Goal: Task Accomplishment & Management: Manage account settings

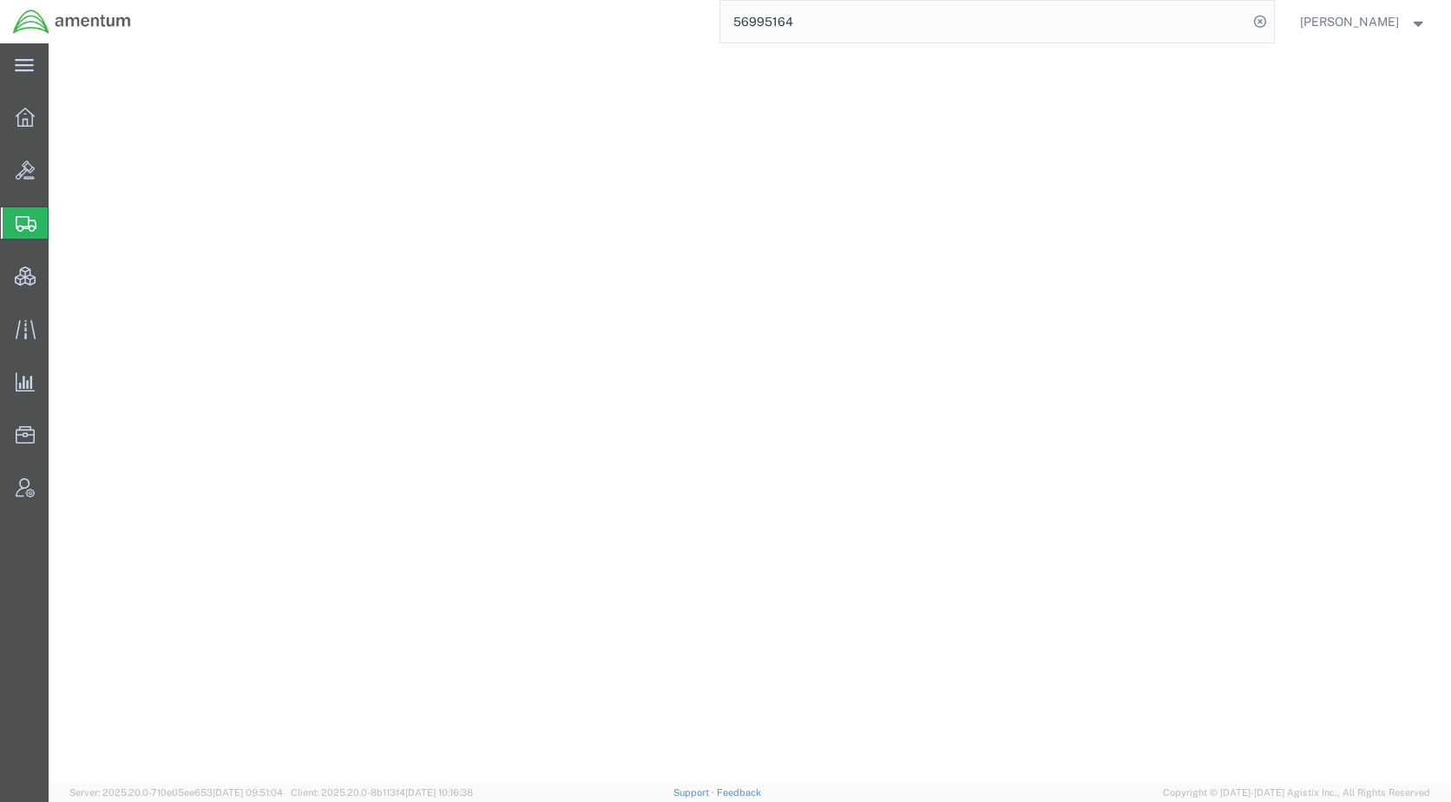
select select "CBOX"
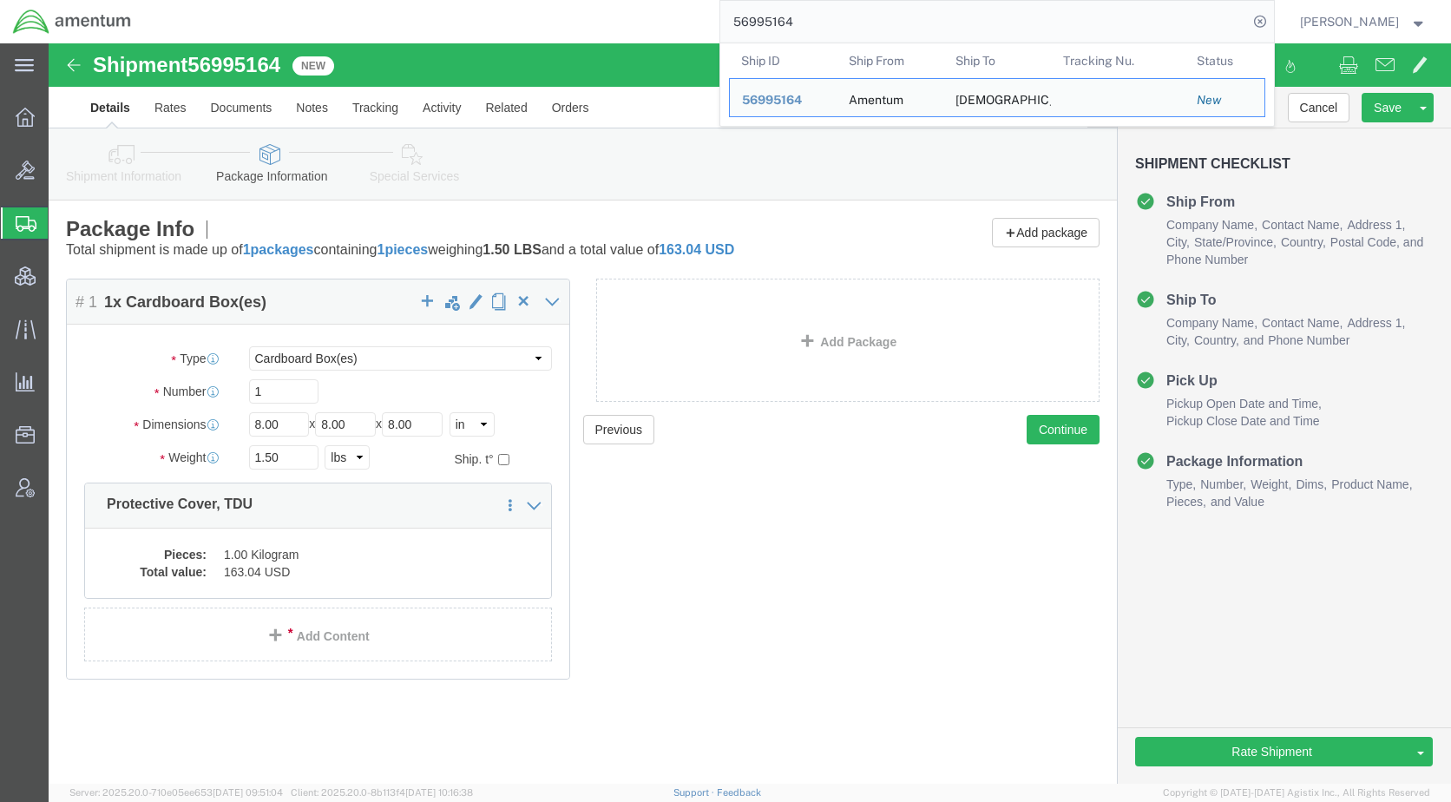
drag, startPoint x: 855, startPoint y: 30, endPoint x: 705, endPoint y: 38, distance: 149.5
click at [704, 38] on div "56995164 Ship ID Ship From Ship To Tracking Nu. Status Ship ID 56995164 Ship Fr…" at bounding box center [709, 21] width 1130 height 43
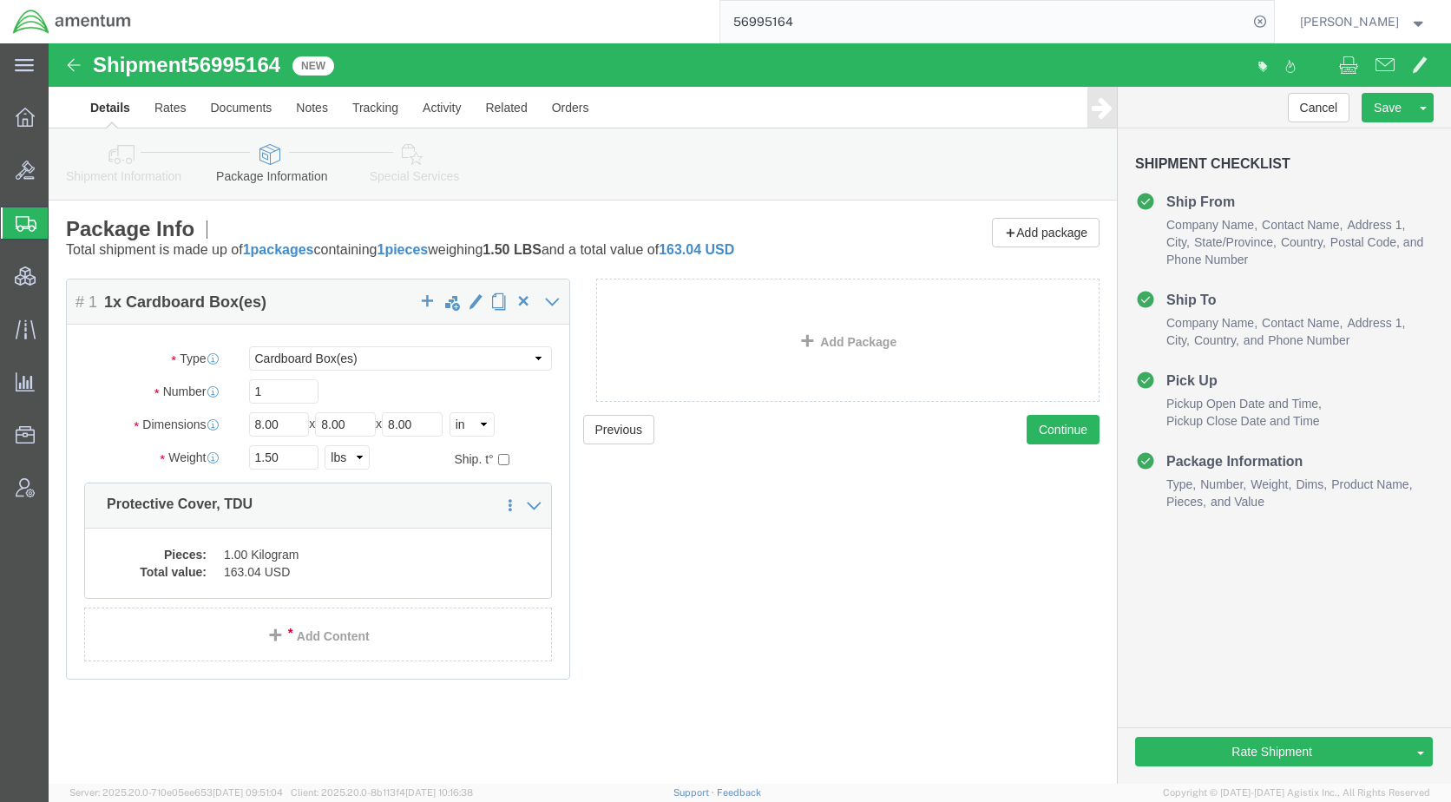
paste input "6459"
type input "56996459"
click at [1272, 22] on icon at bounding box center [1260, 22] width 24 height 24
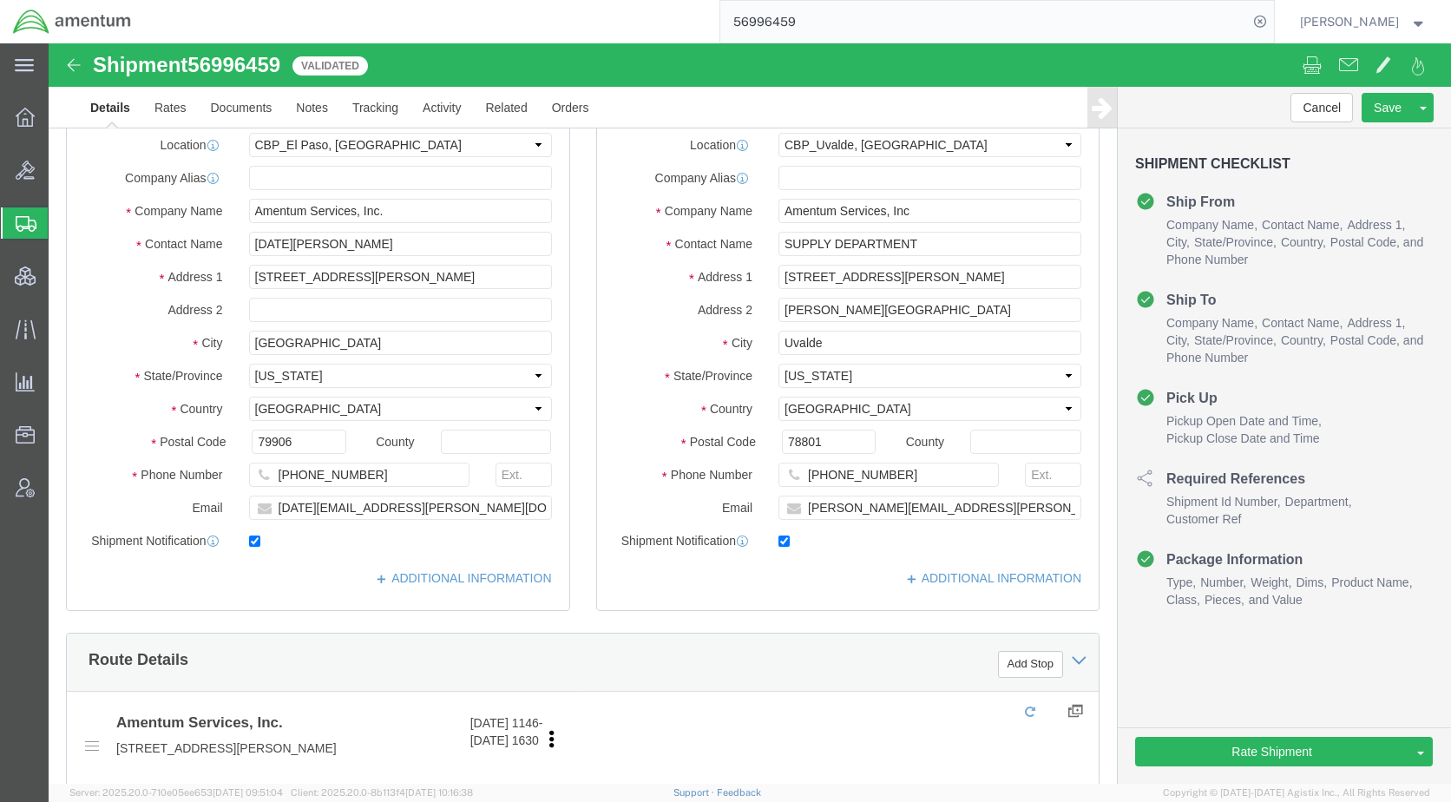
select select "49939"
select select "49950"
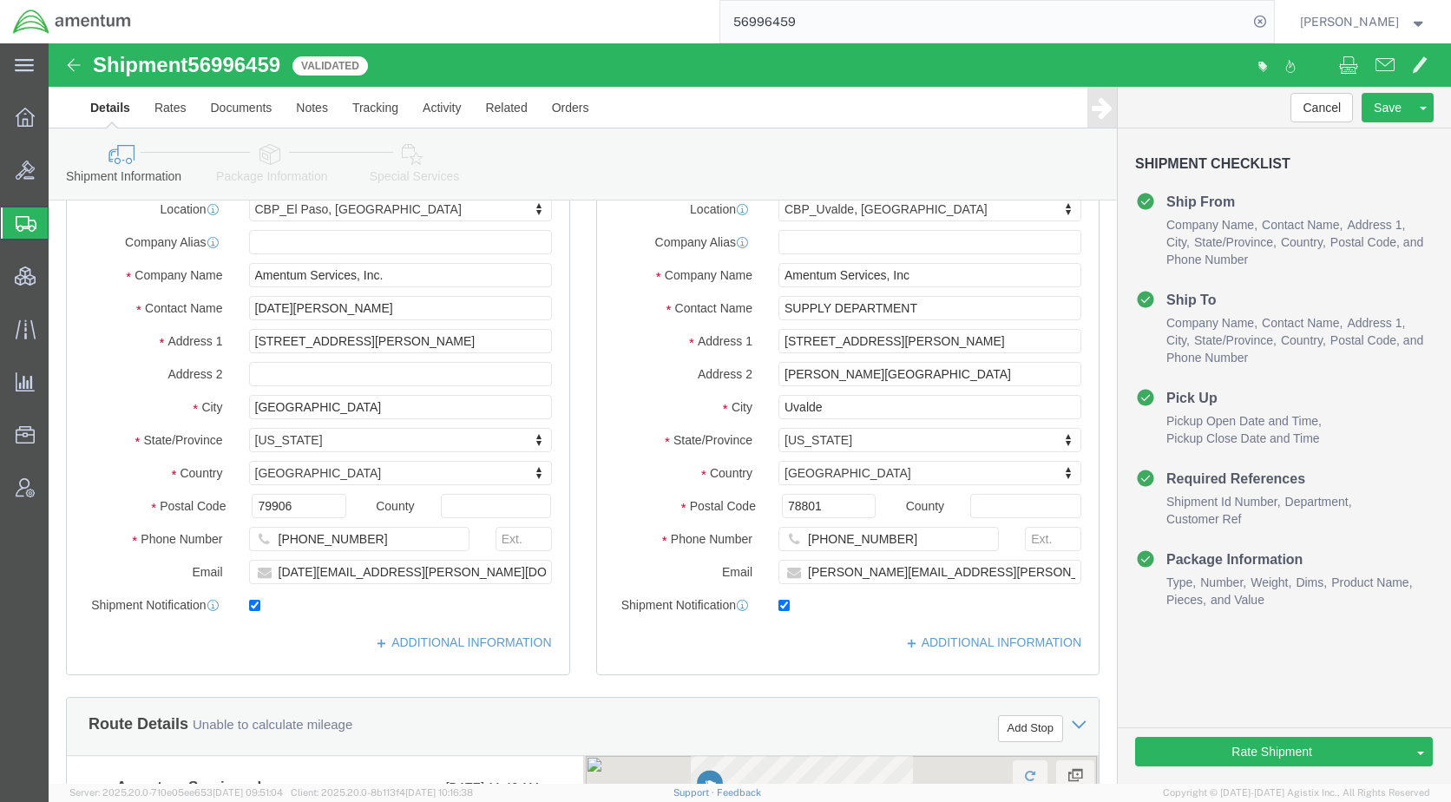
scroll to position [868, 0]
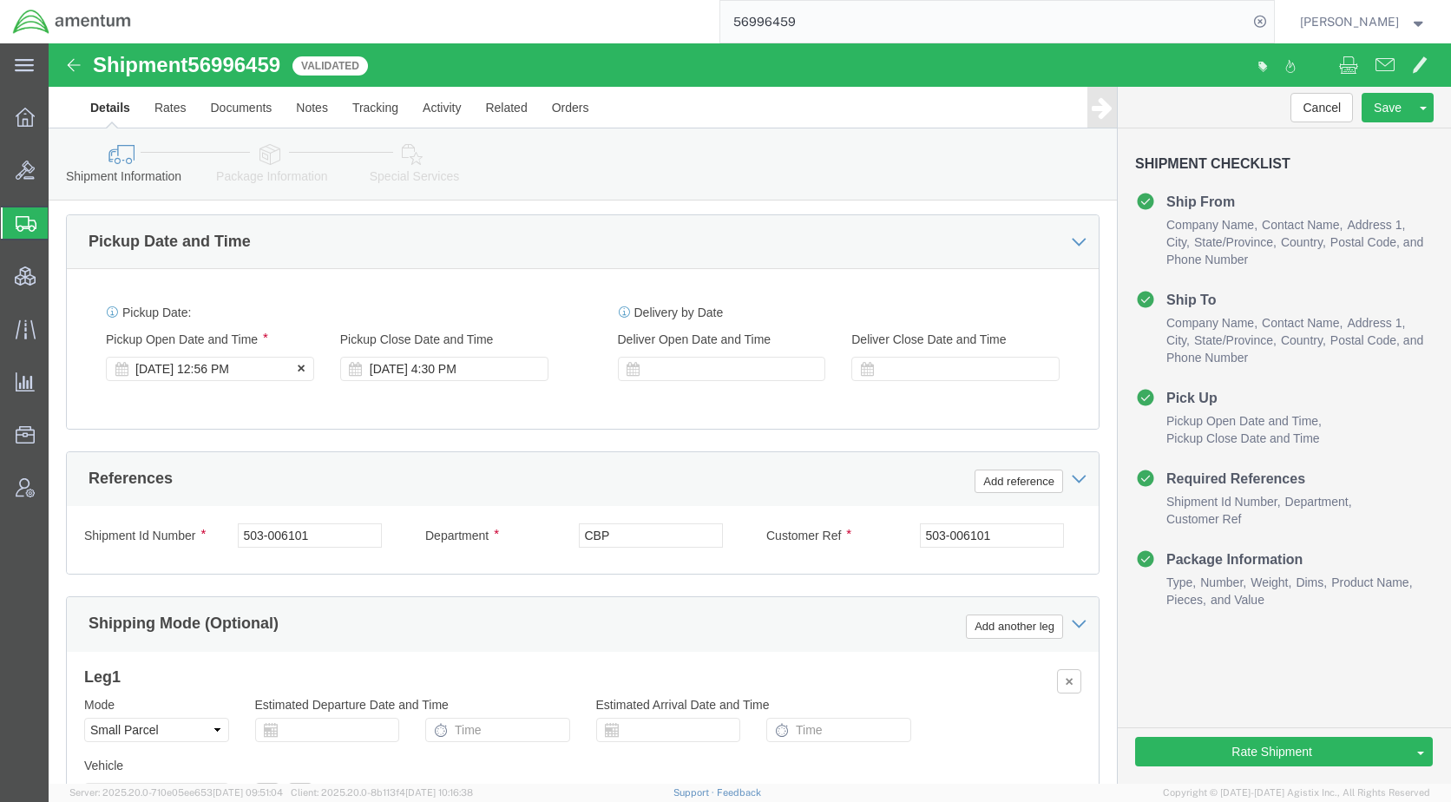
click div "[DATE] 12:56 PM"
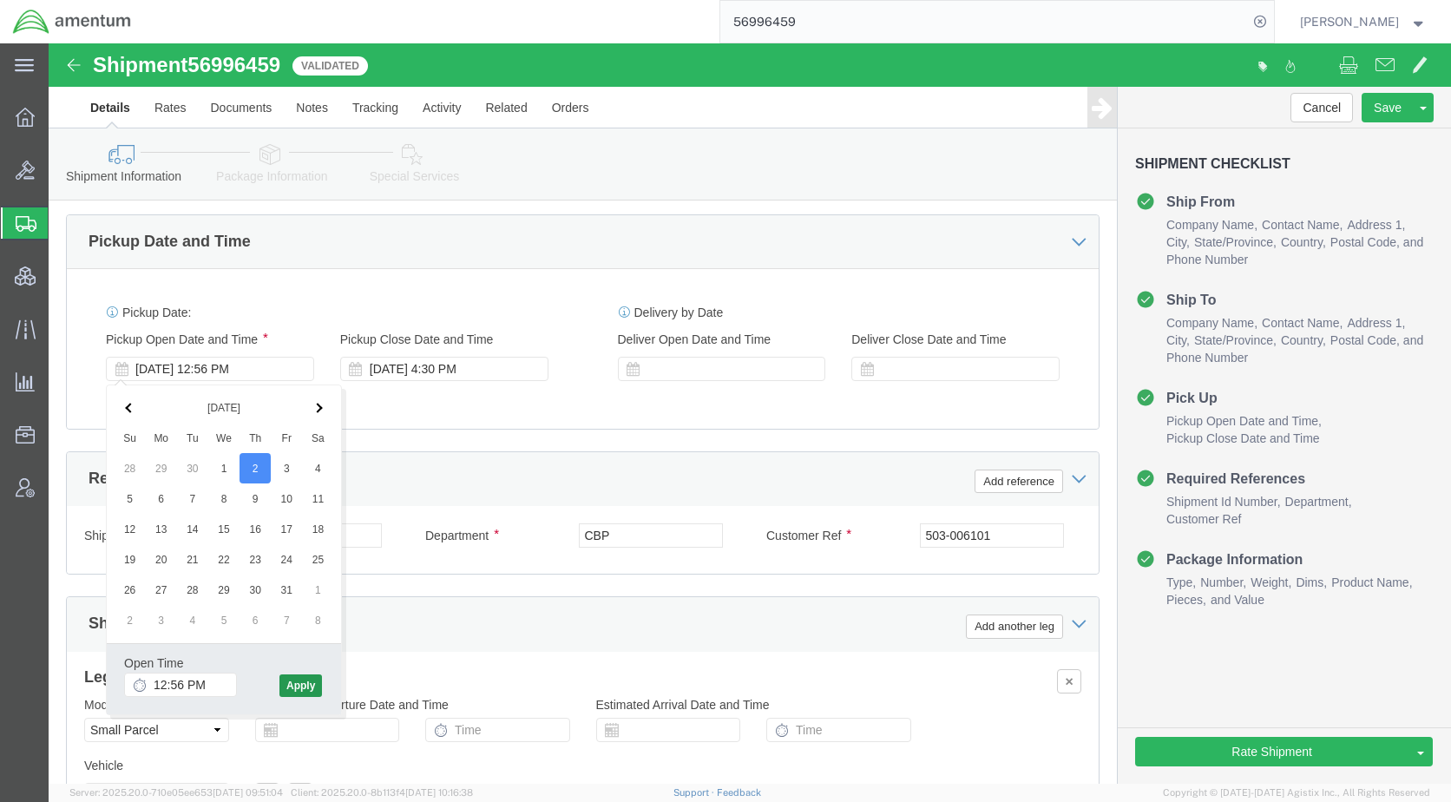
click div "Open Time 12:56 PM [DATE] 12:56 PM - [DATE] 12:56 PM Cancel Apply"
click button "Apply"
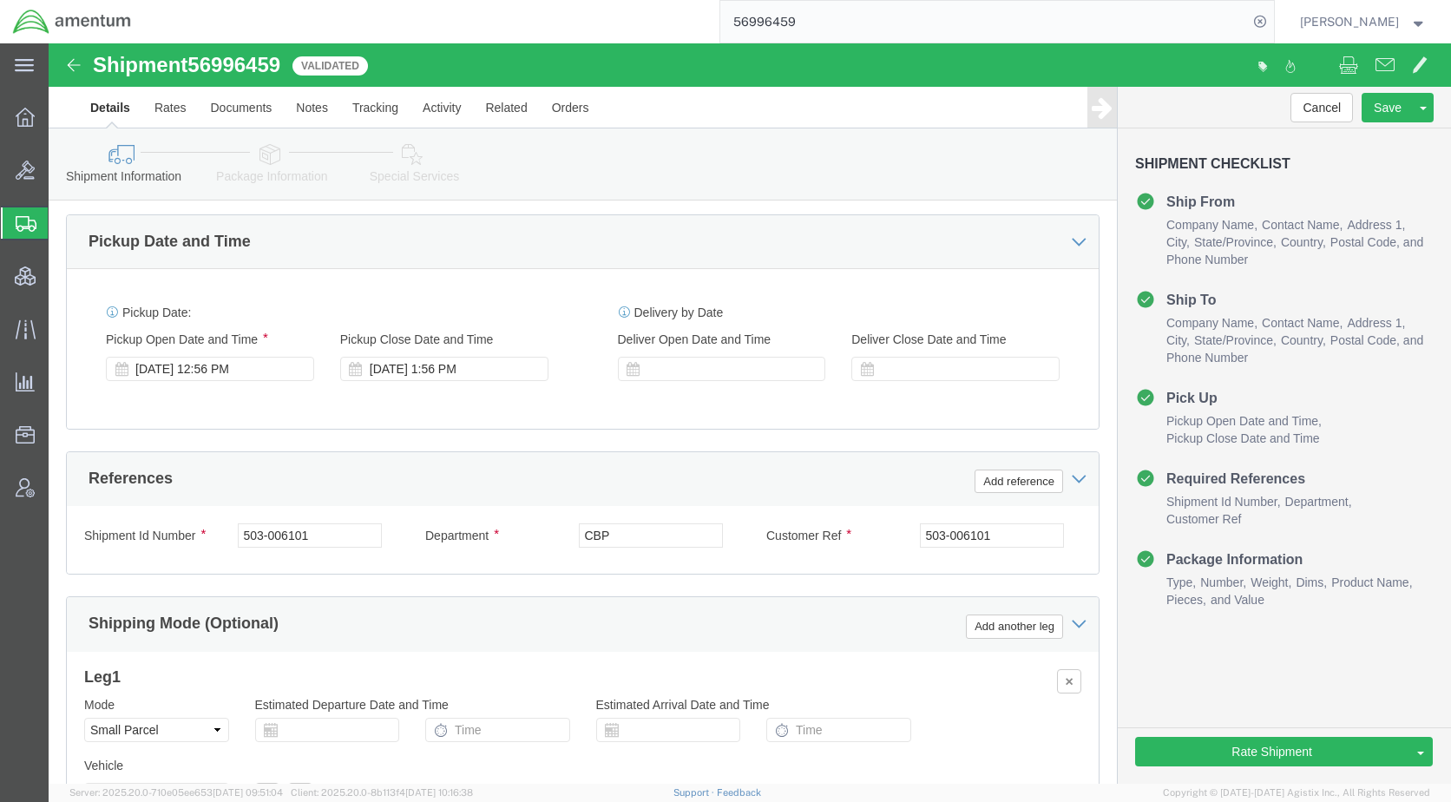
click icon
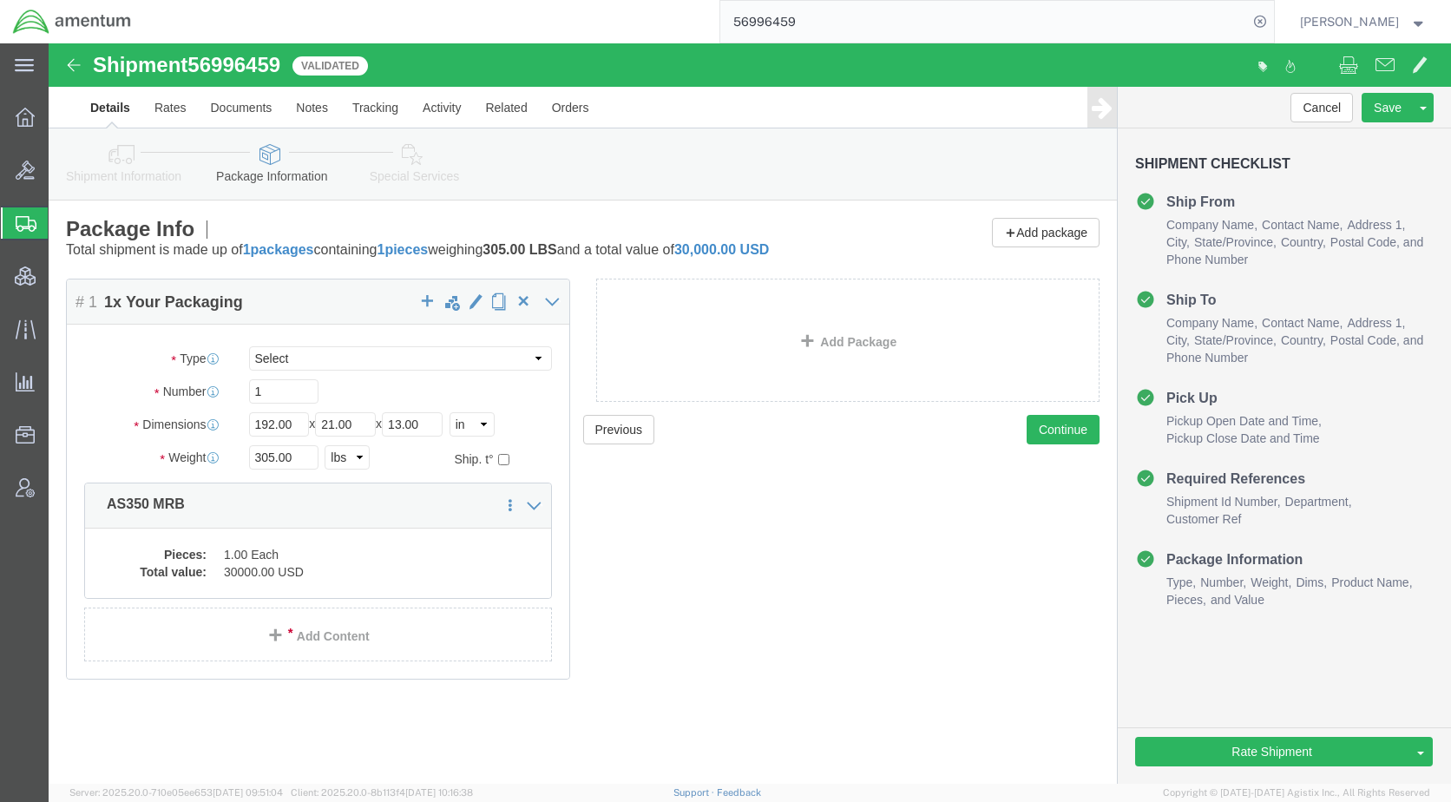
click icon
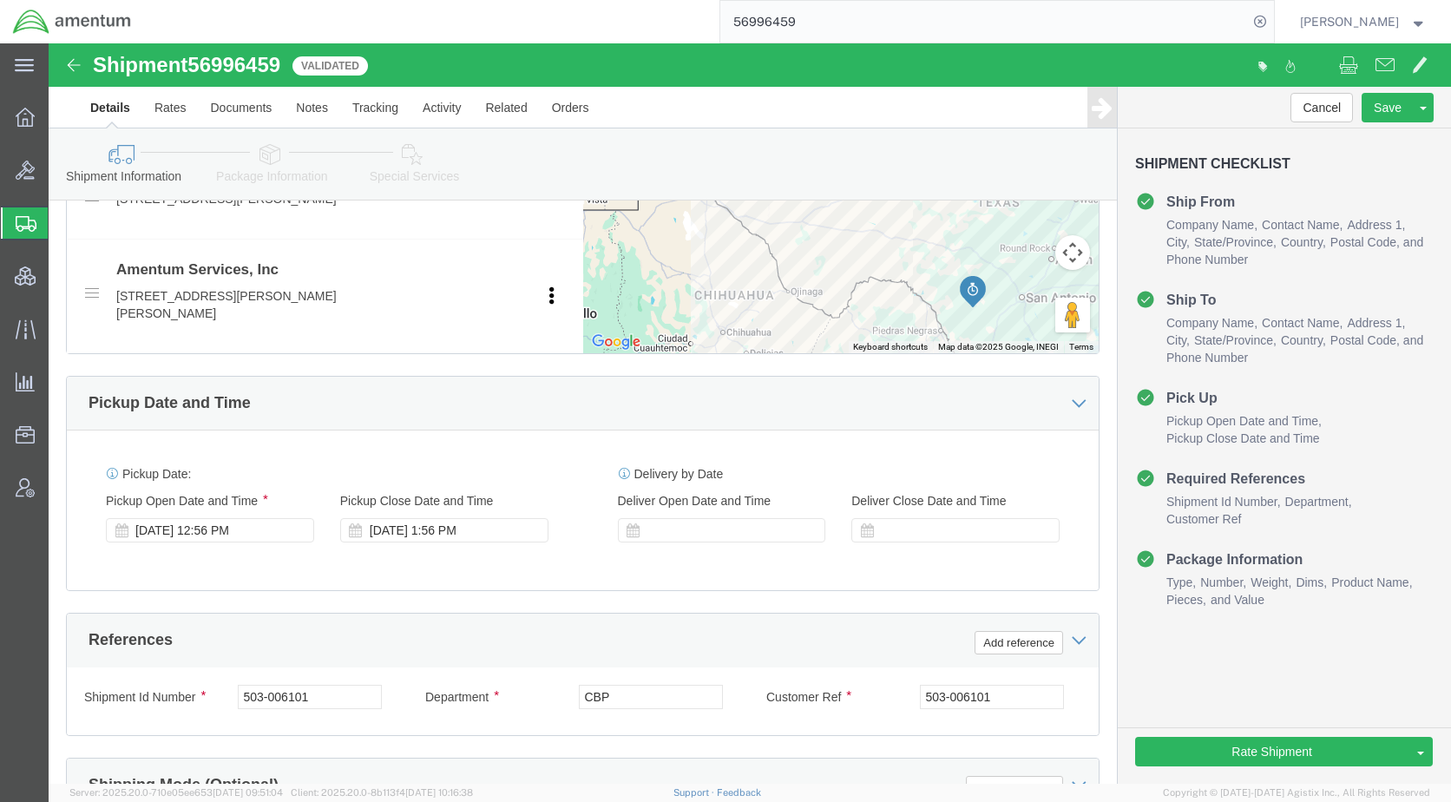
scroll to position [1044, 0]
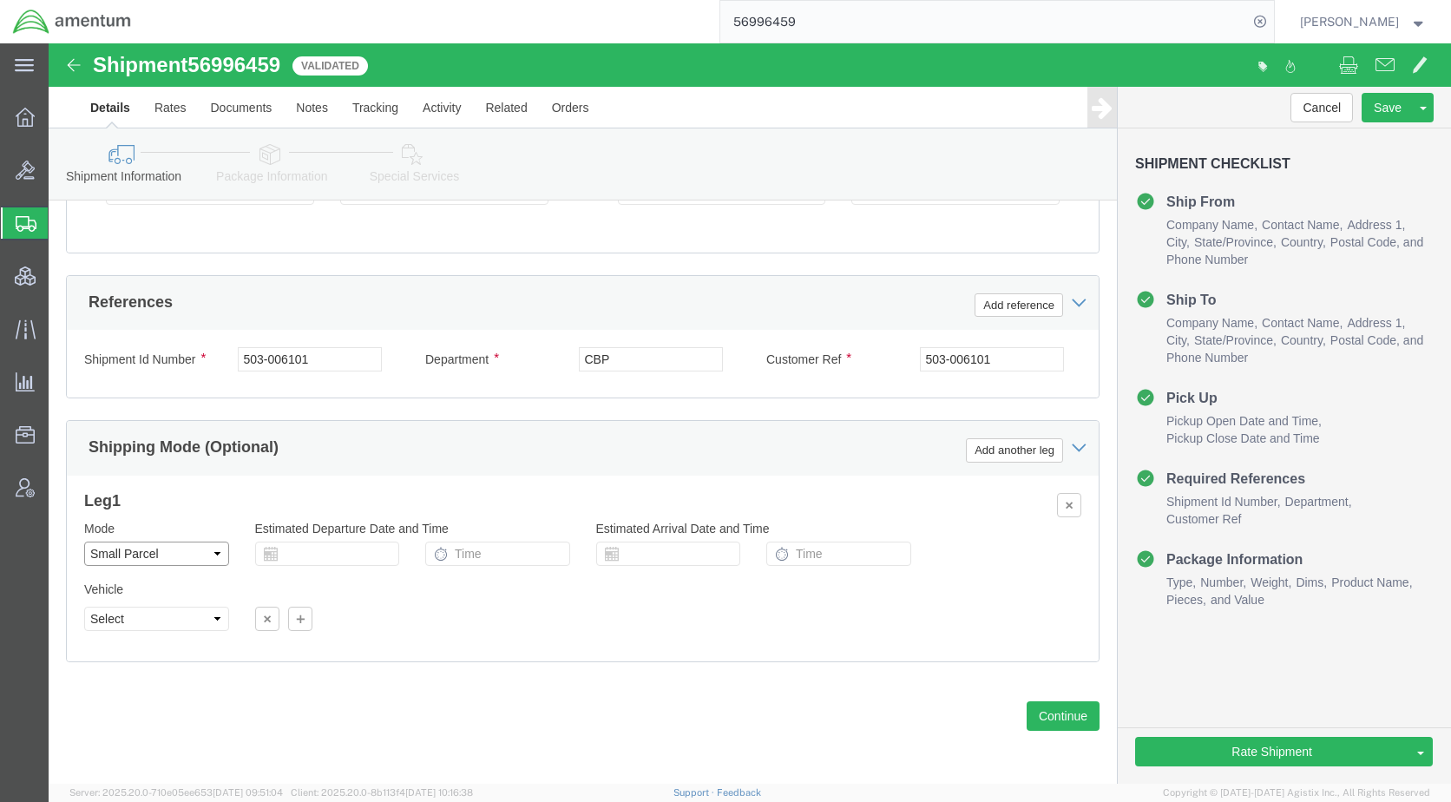
click select "Select Air Less than Truckload Multi-Leg Ocean Freight Rail Small Parcel Truckl…"
click icon
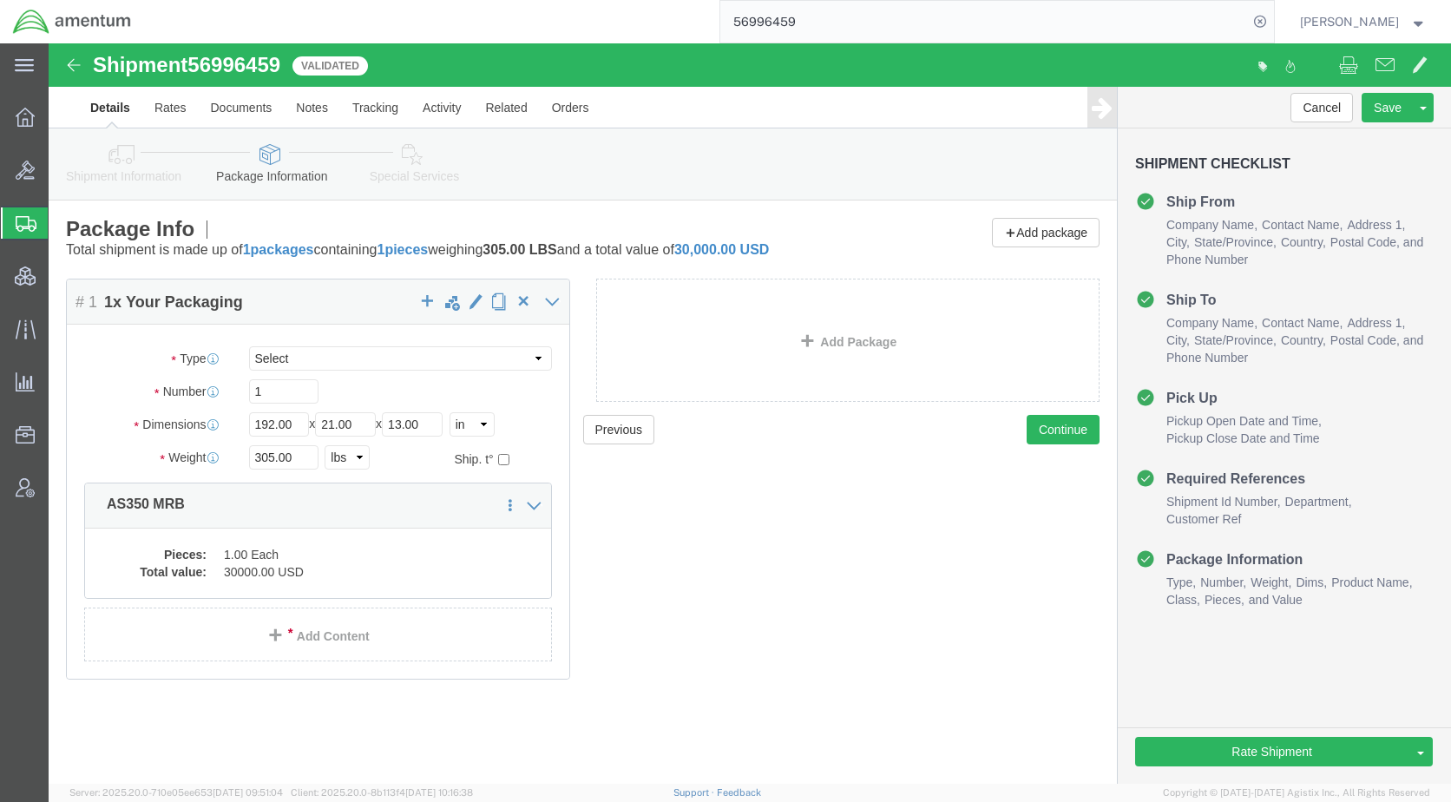
click icon
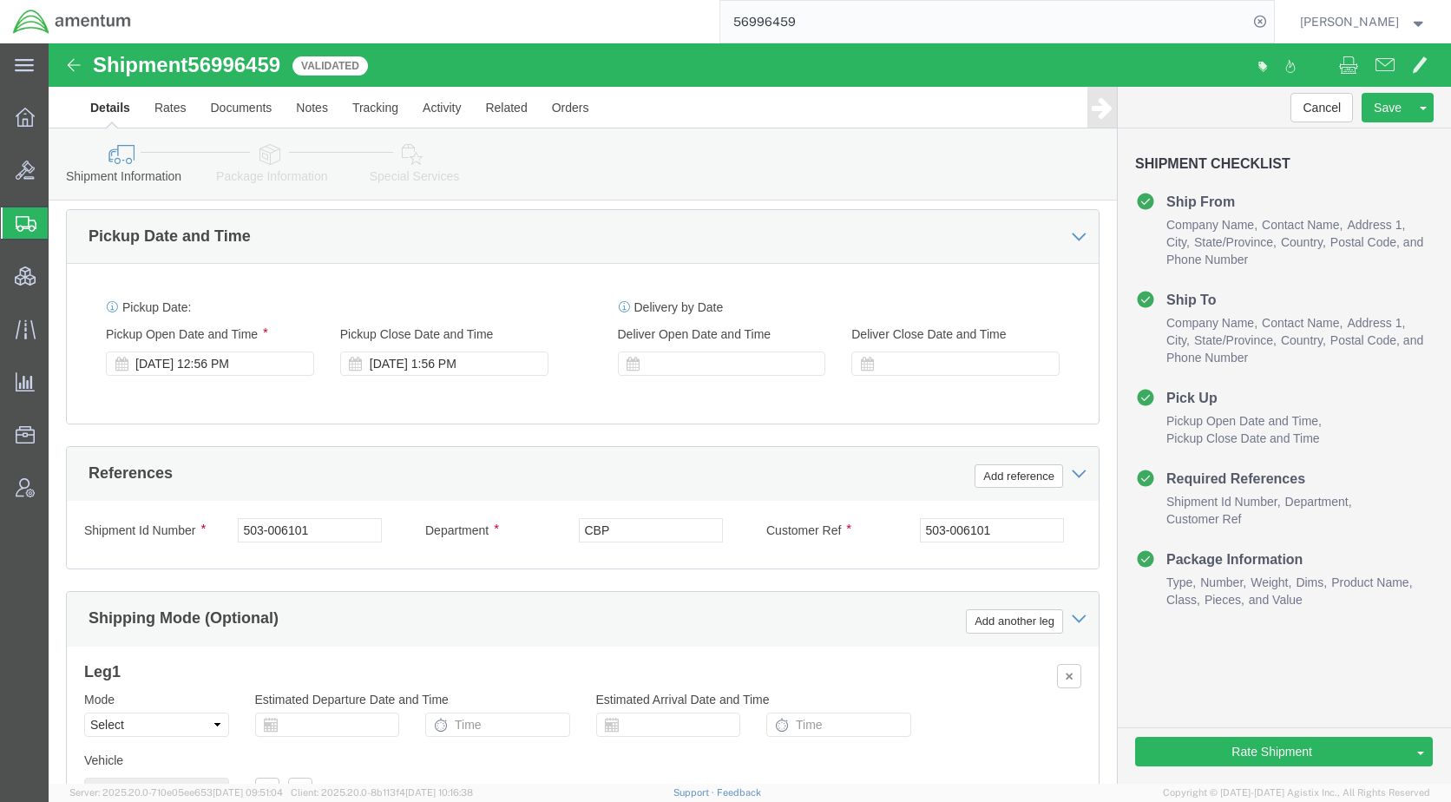
scroll to position [1044, 0]
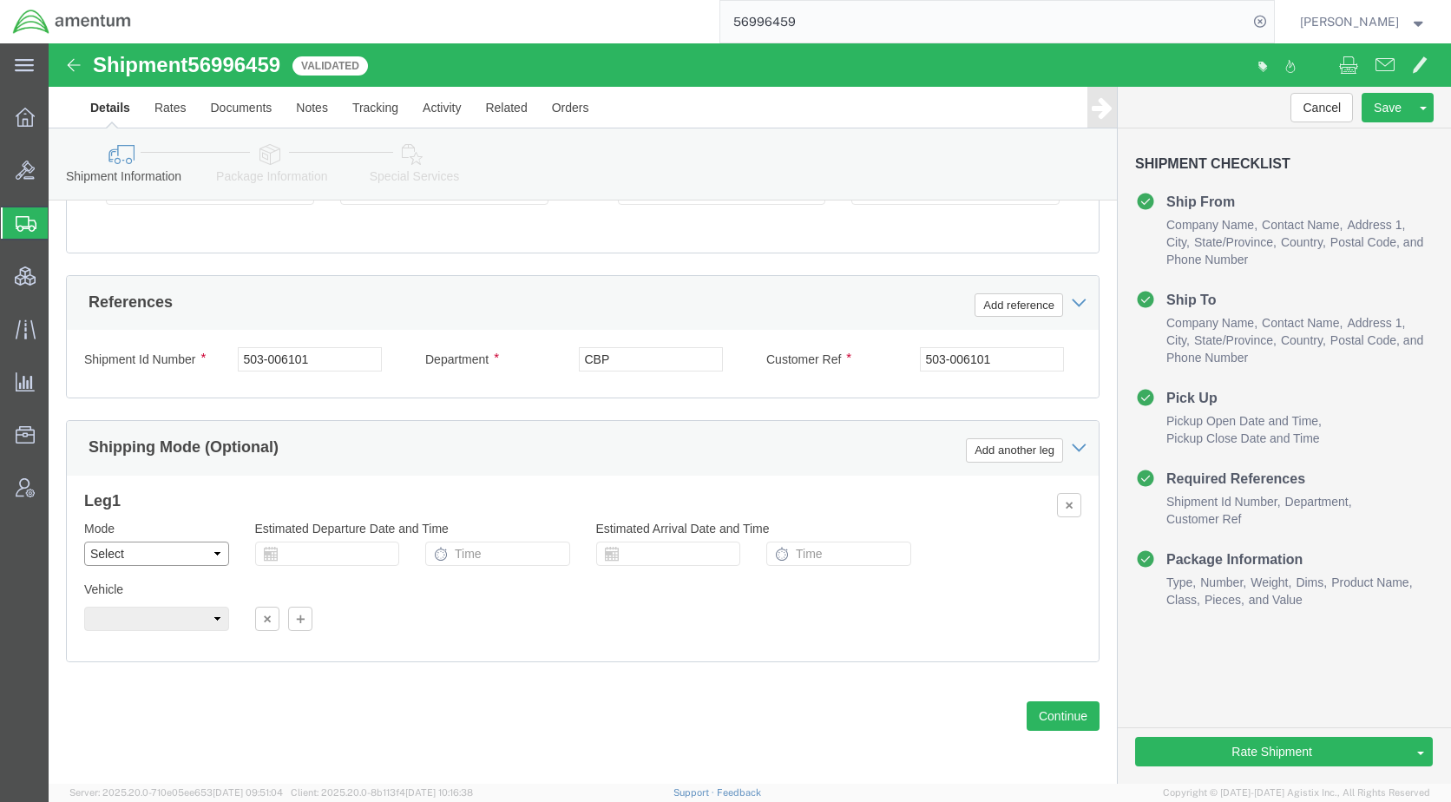
click select "Select Air Less than Truckload Multi-Leg Ocean Freight Rail Small Parcel Truckl…"
select select "TL"
click select "Select Air Less than Truckload Multi-Leg Ocean Freight Rail Small Parcel Truckl…"
click select "Select 1-Ton (PSS) 10 Wheel 10 Yard Dump Truck 20 Yard Dump Truck Bobtail Botto…"
select select "FLBD"
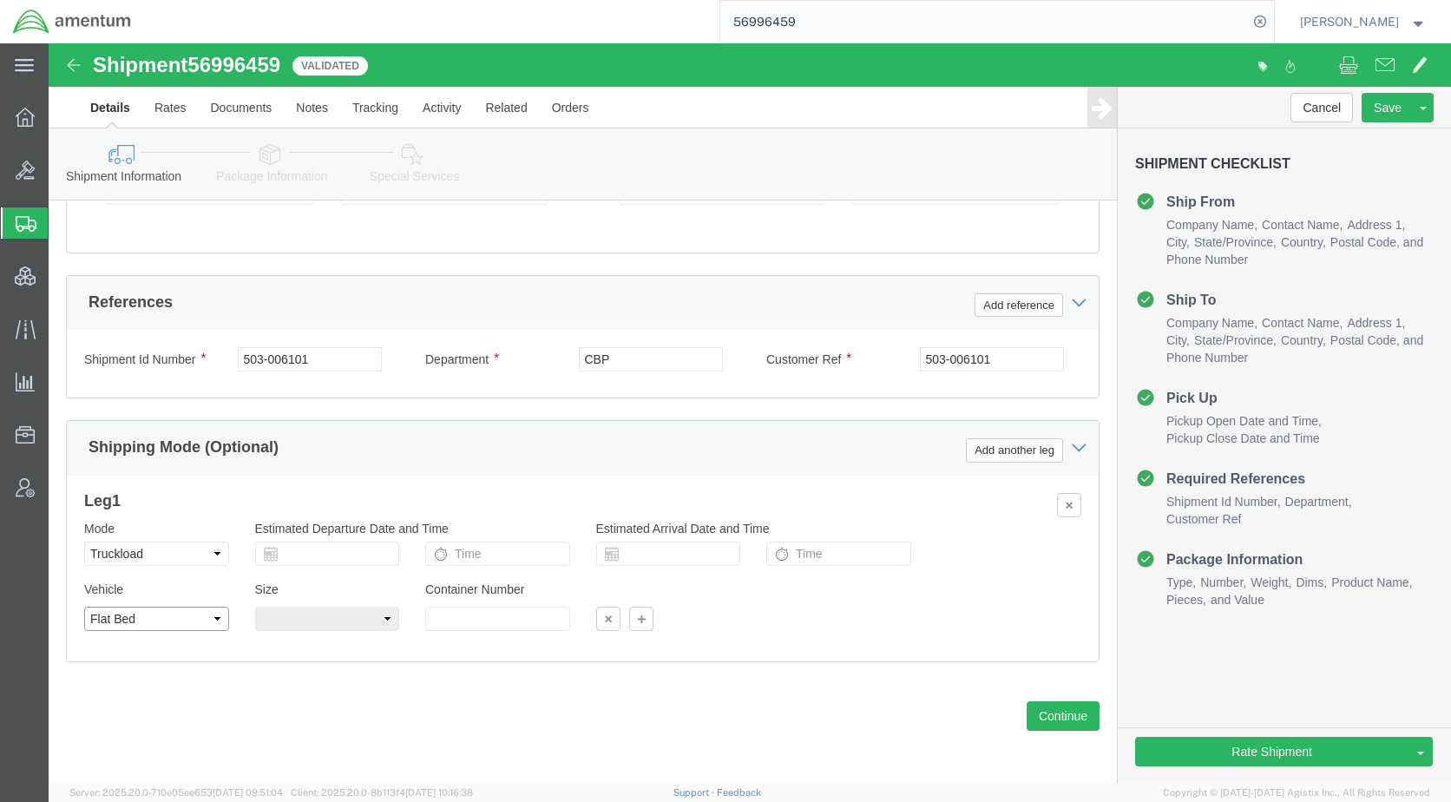
click select "Select 1-Ton (PSS) 10 Wheel 10 Yard Dump Truck 20 Yard Dump Truck Bobtail Botto…"
click select "Select 35 Feet 20 Feet 28 Feet 53 Feet 40 Feet 48 Feet"
select select "53FT"
click select "Select 35 Feet 20 Feet 28 Feet 53 Feet 40 Feet 48 Feet"
click icon
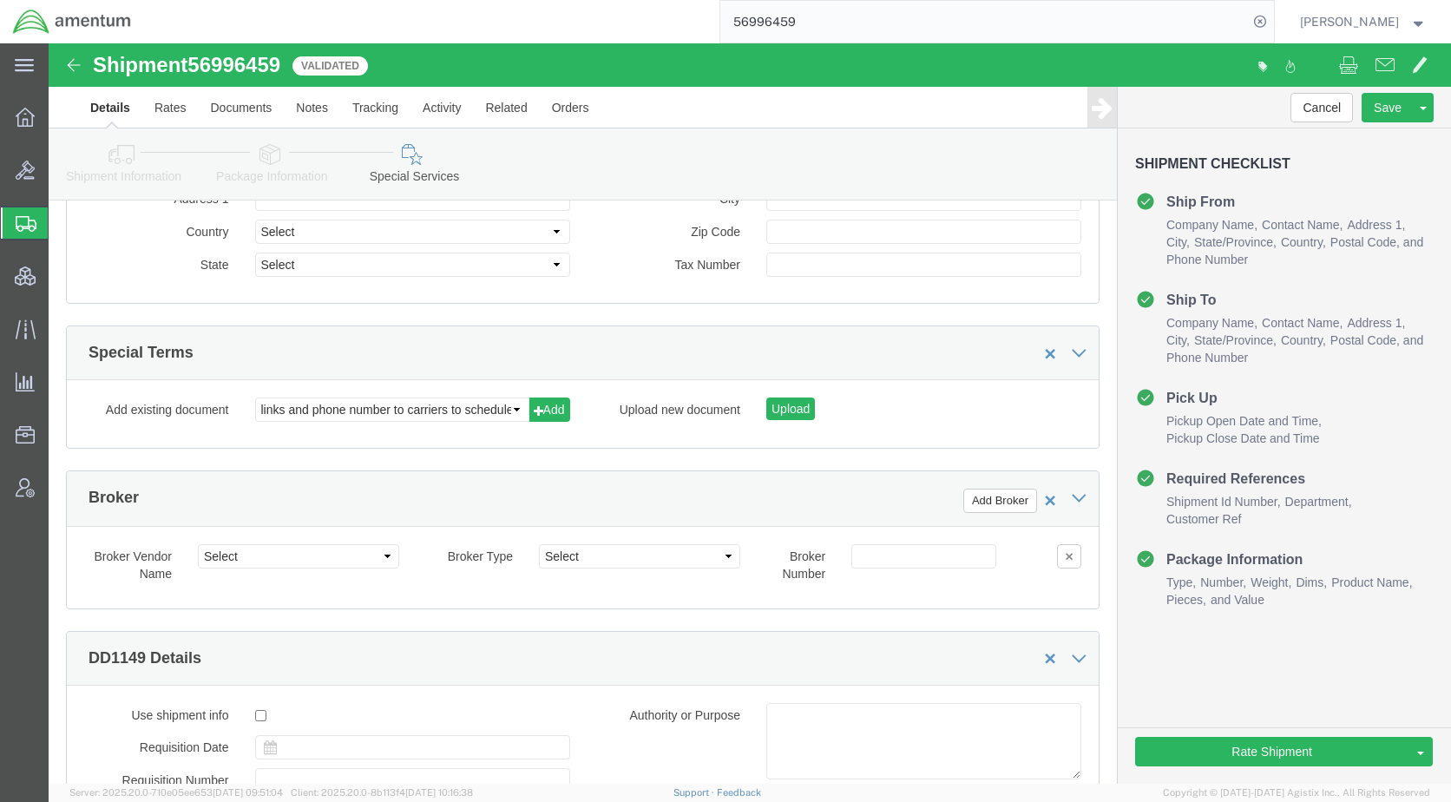
scroll to position [2298, 0]
click select "links and phone number to carriers to schedule a pickup instructions for US imp…"
select select "109858247"
click select "links and phone number to carriers to schedule a pickup instructions for US imp…"
click button "Add"
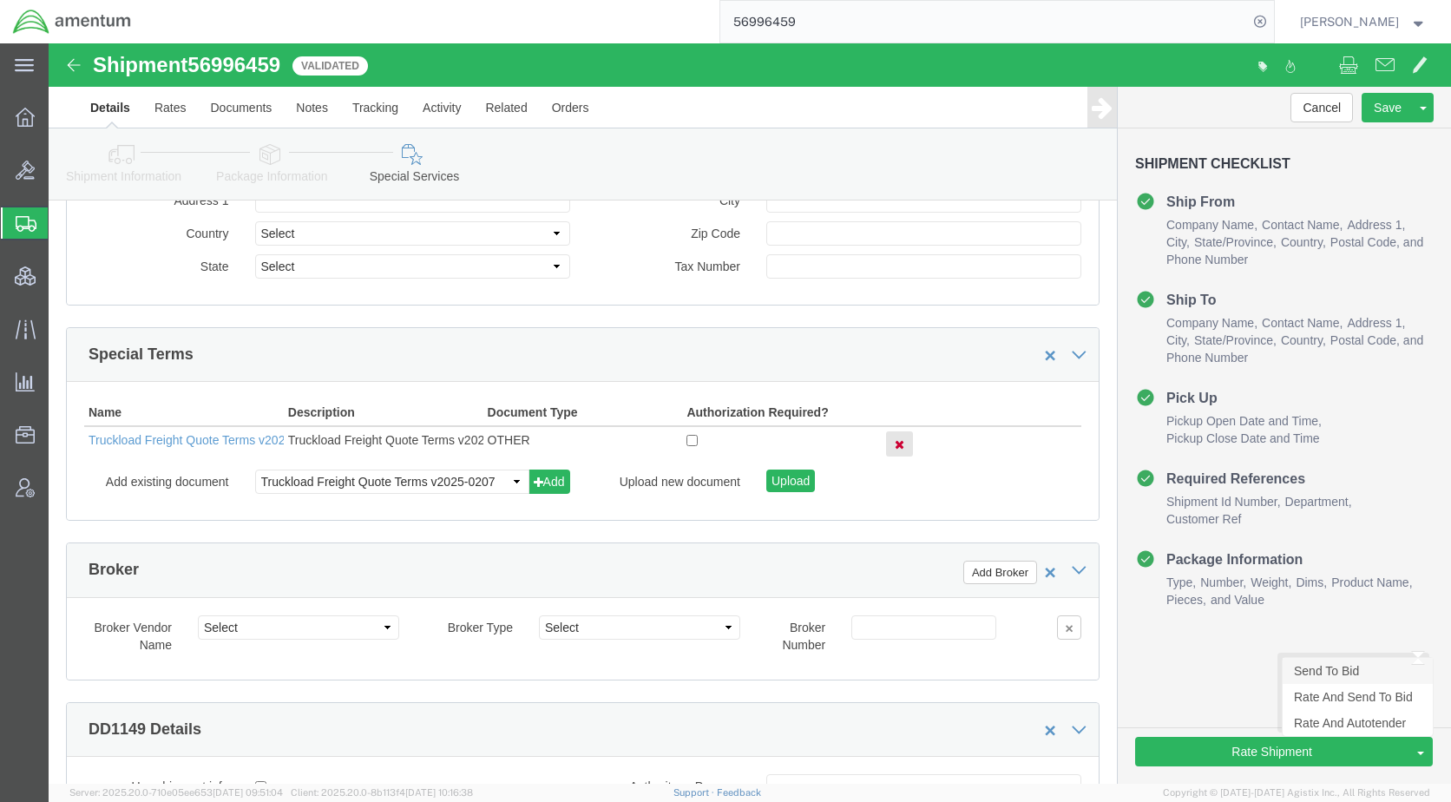
click link "Send To Bid"
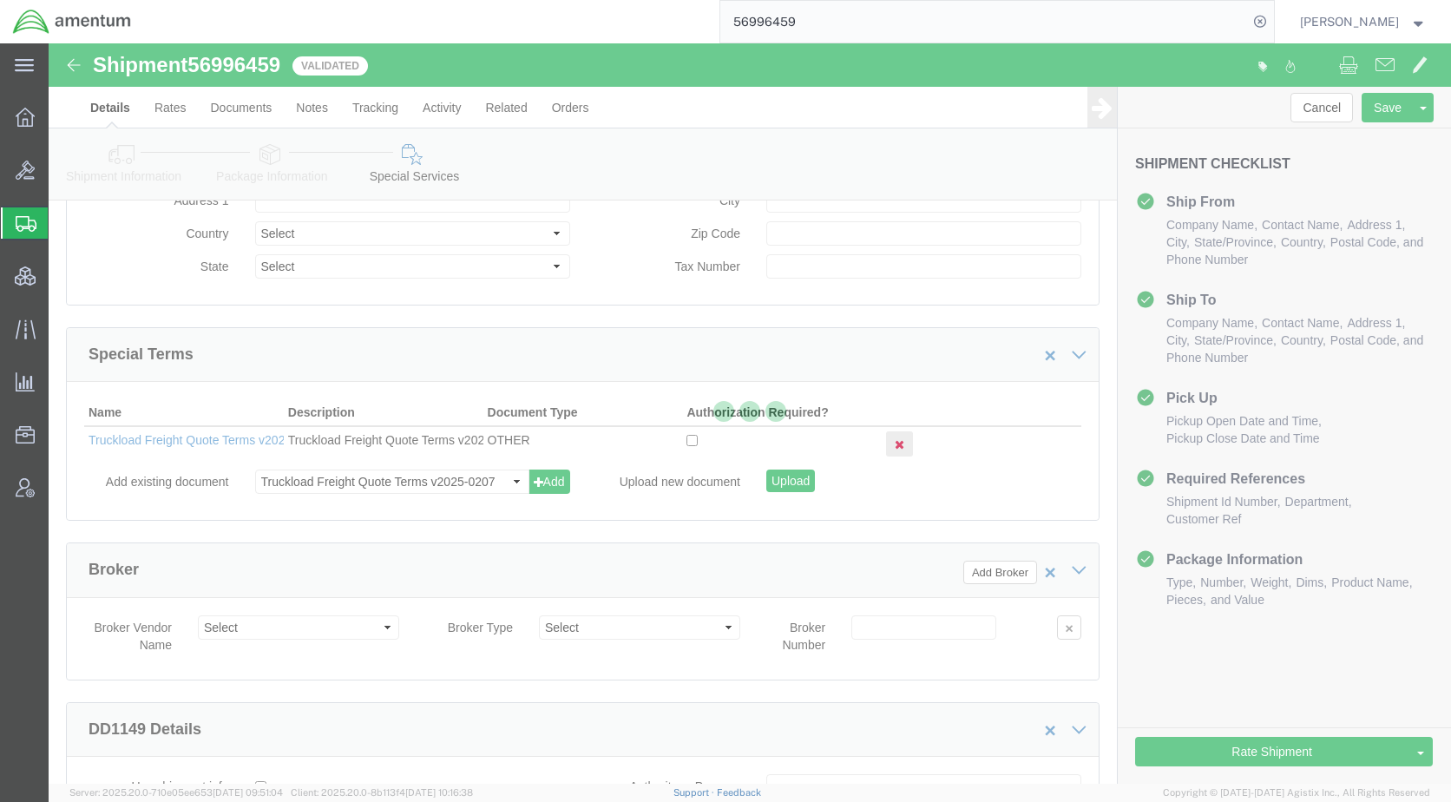
select select "TL"
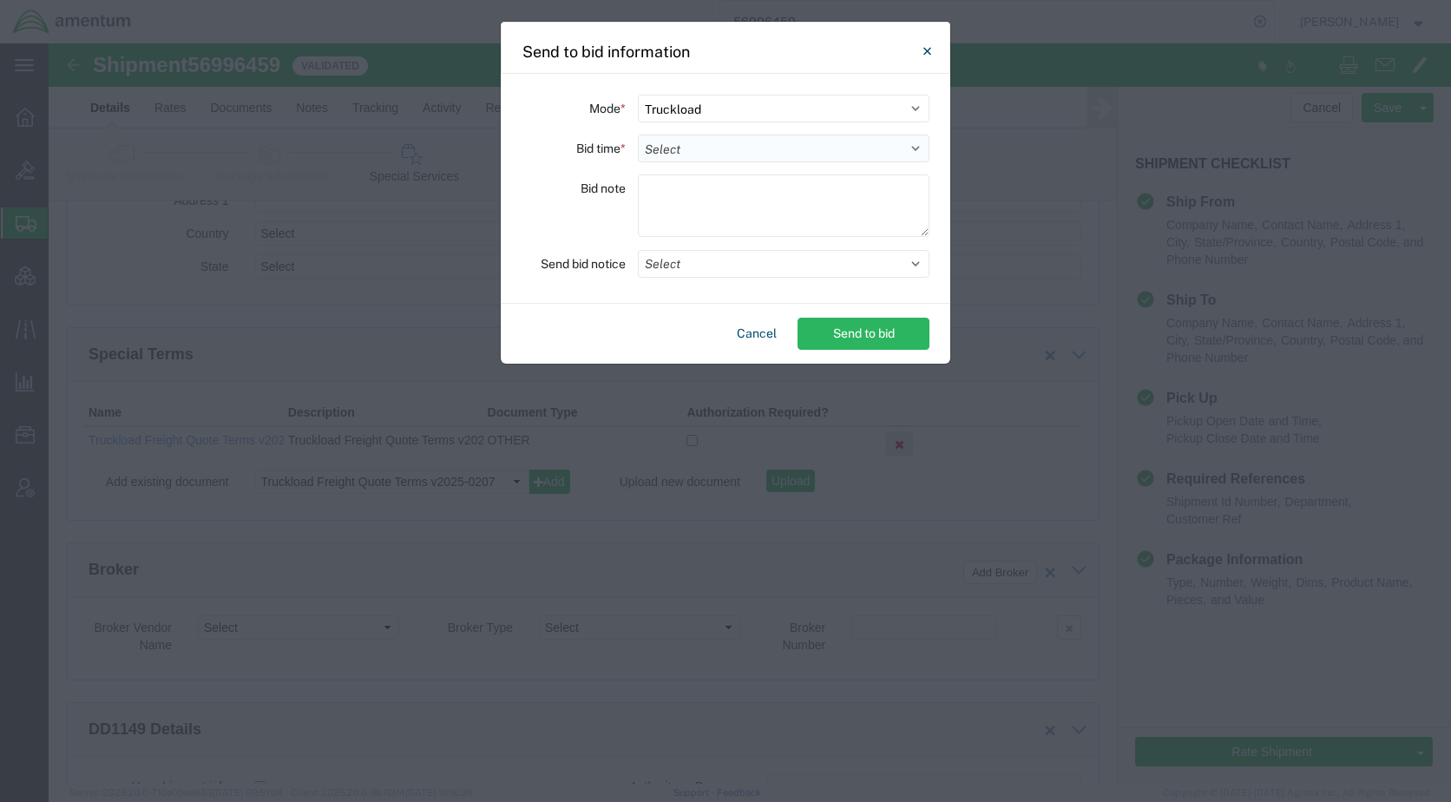
click at [689, 140] on select "Select 30 Min (Rush) 1 Hour (Rush) 2 Hours (Rush) 4 Hours (Rush) 8 Hours (Rush)…" at bounding box center [784, 148] width 292 height 28
select select "24"
click at [638, 134] on select "Select 30 Min (Rush) 1 Hour (Rush) 2 Hours (Rush) 4 Hours (Rush) 8 Hours (Rush)…" at bounding box center [784, 148] width 292 height 28
click at [722, 263] on button "Select" at bounding box center [784, 264] width 292 height 28
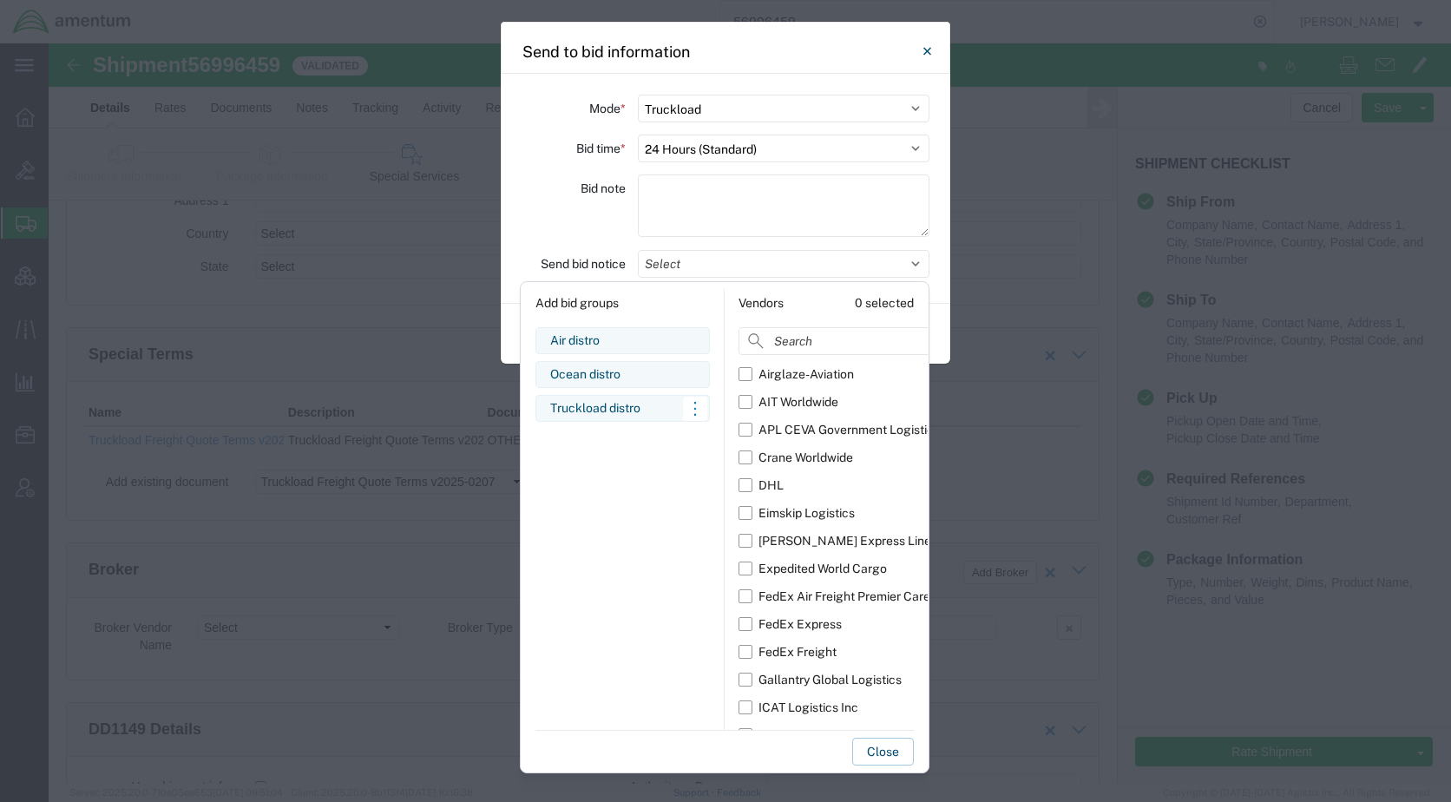
click at [596, 414] on div "Truckload distro" at bounding box center [622, 408] width 145 height 18
click at [882, 750] on button "Close" at bounding box center [883, 752] width 62 height 28
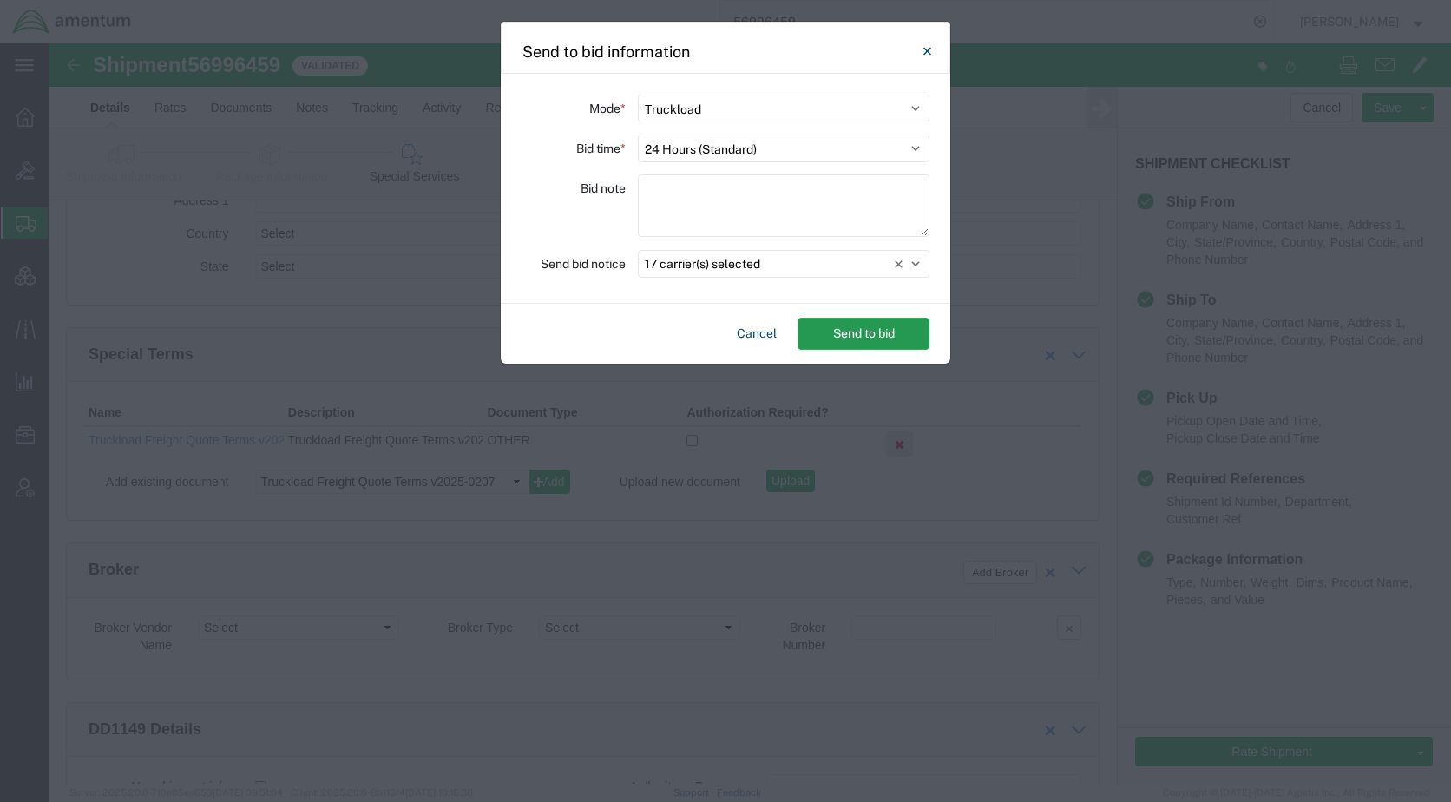
click at [851, 339] on button "Send to bid" at bounding box center [863, 334] width 132 height 32
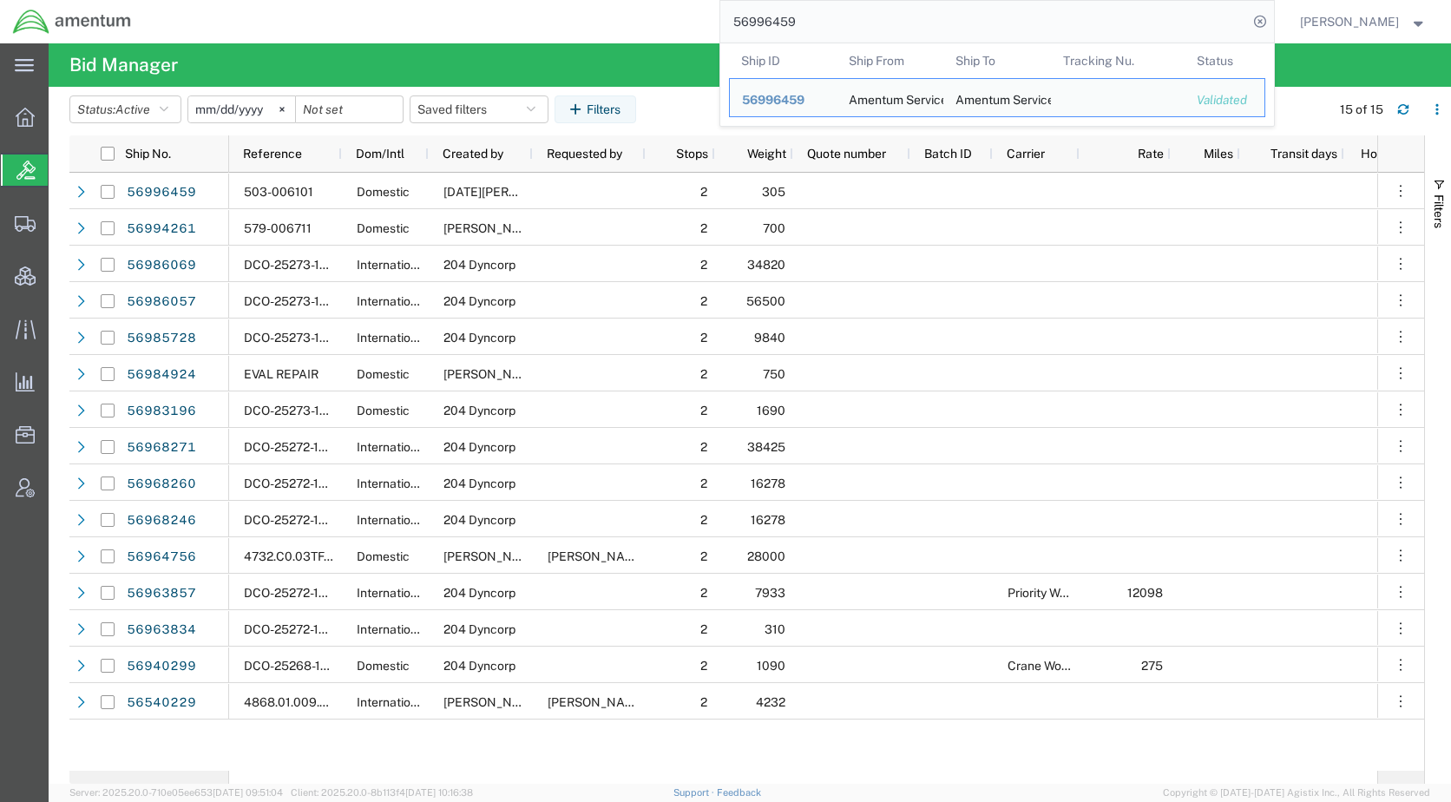
drag, startPoint x: 857, startPoint y: 32, endPoint x: 704, endPoint y: 30, distance: 153.6
click at [704, 30] on div "56996459 Ship ID Ship From Ship To Tracking Nu. Status Ship ID 56996459 Ship Fr…" at bounding box center [709, 21] width 1130 height 43
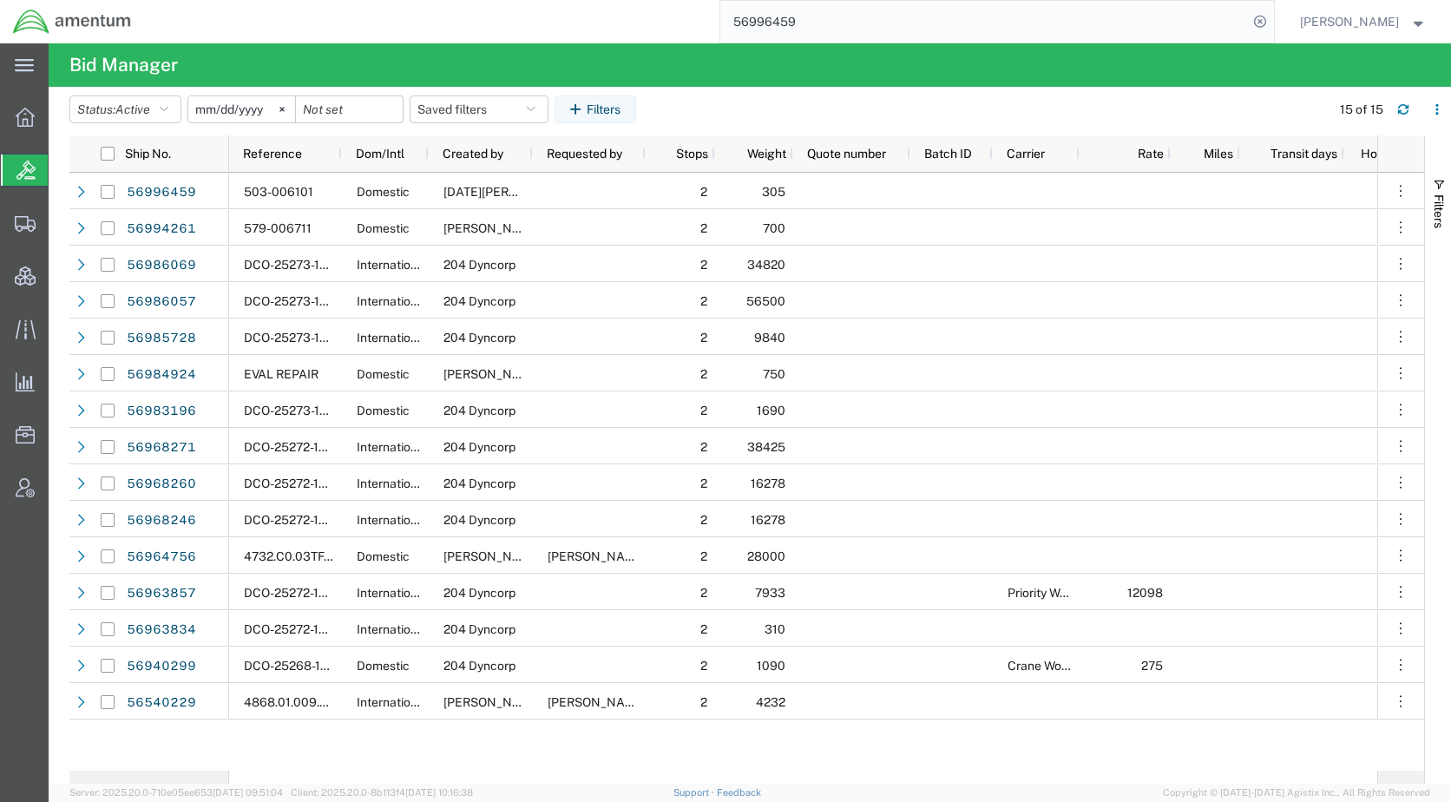
paste input "54022"
click at [1272, 16] on icon at bounding box center [1260, 22] width 24 height 24
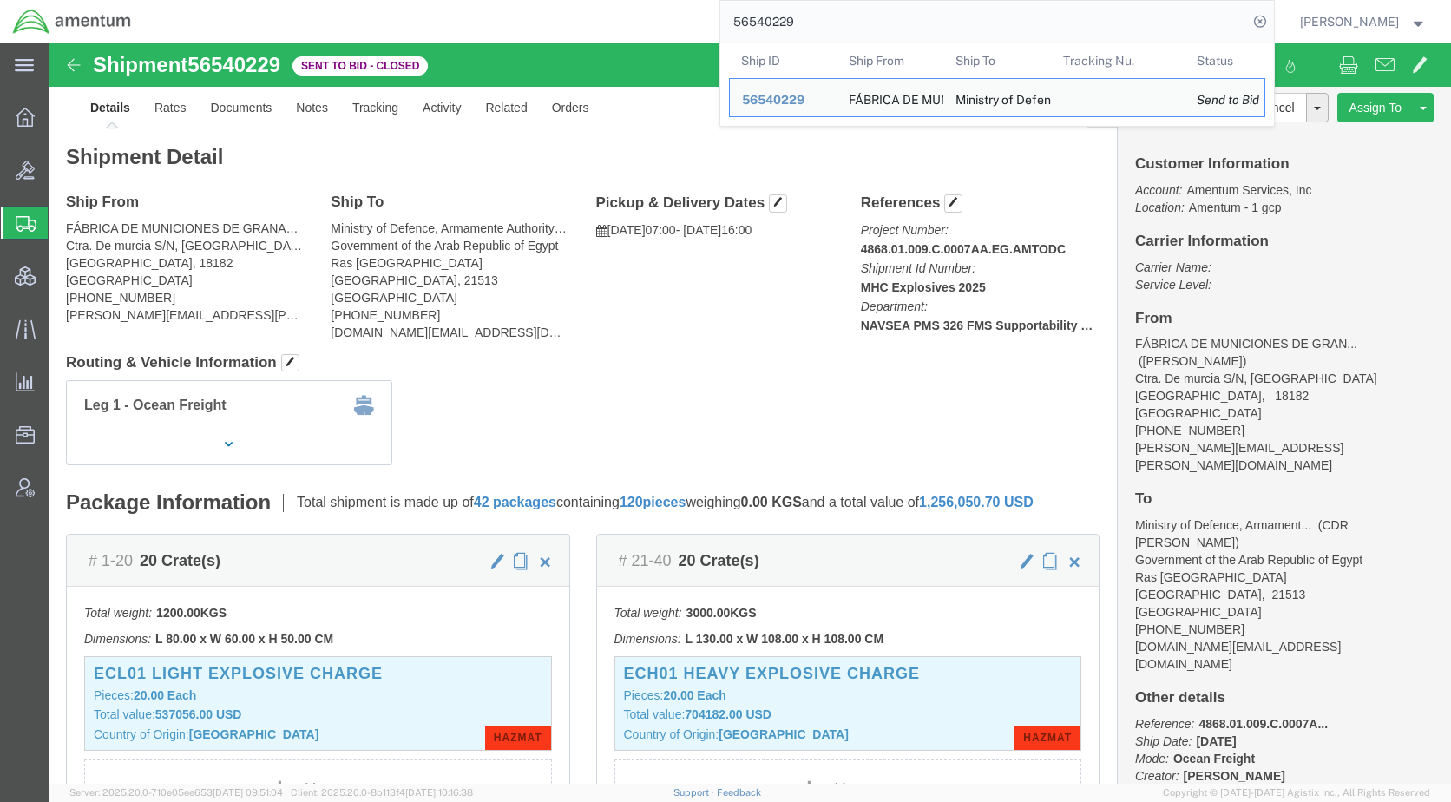
drag, startPoint x: 873, startPoint y: 16, endPoint x: 683, endPoint y: 16, distance: 190.0
click at [683, 16] on div "56540229 Ship ID Ship From Ship To Tracking Nu. Status Ship ID 56540229 Ship Fr…" at bounding box center [709, 21] width 1130 height 43
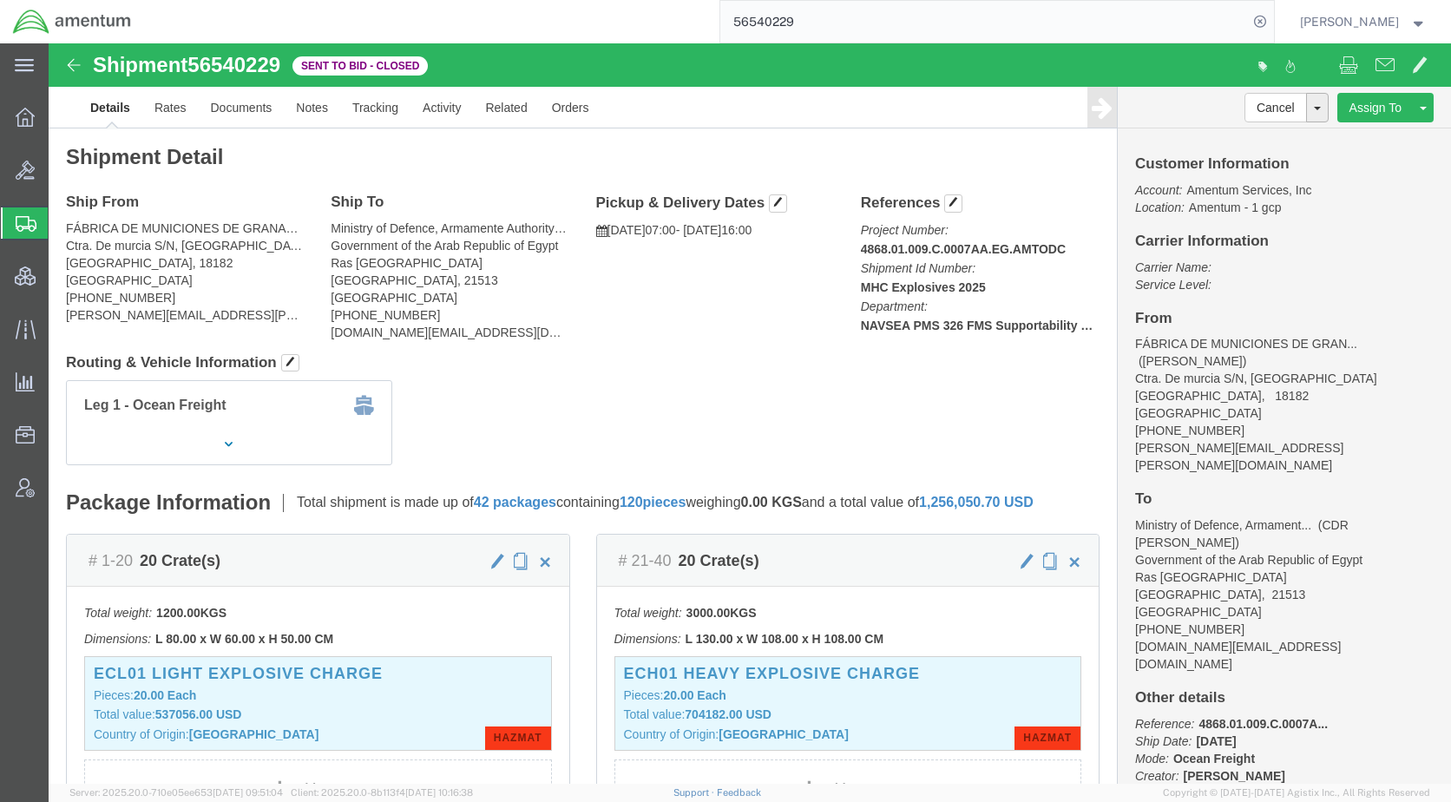
paste input "DCI-25274-201407"
type input "DCI-25274-201407"
click at [1272, 20] on icon at bounding box center [1260, 22] width 24 height 24
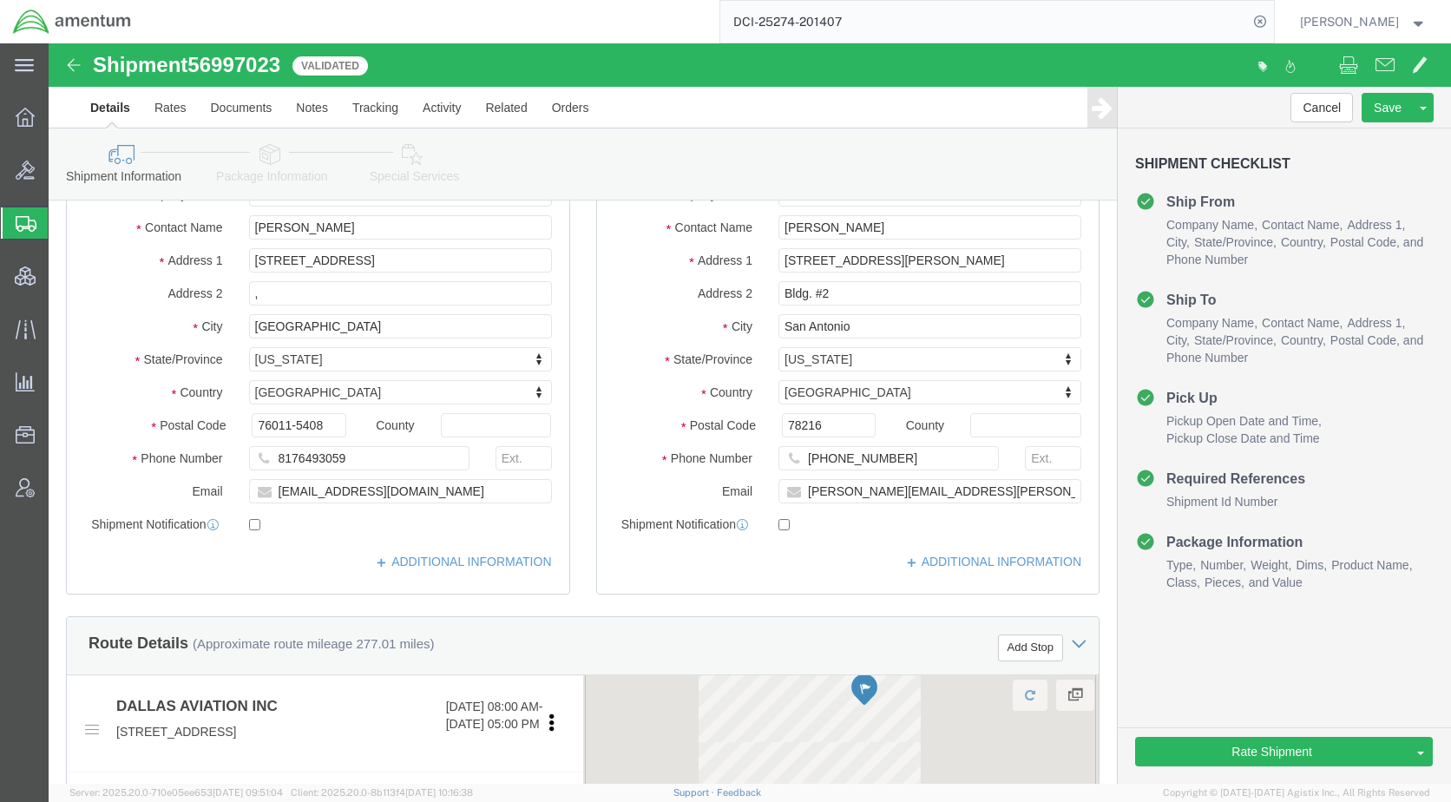
select select
select select "49945"
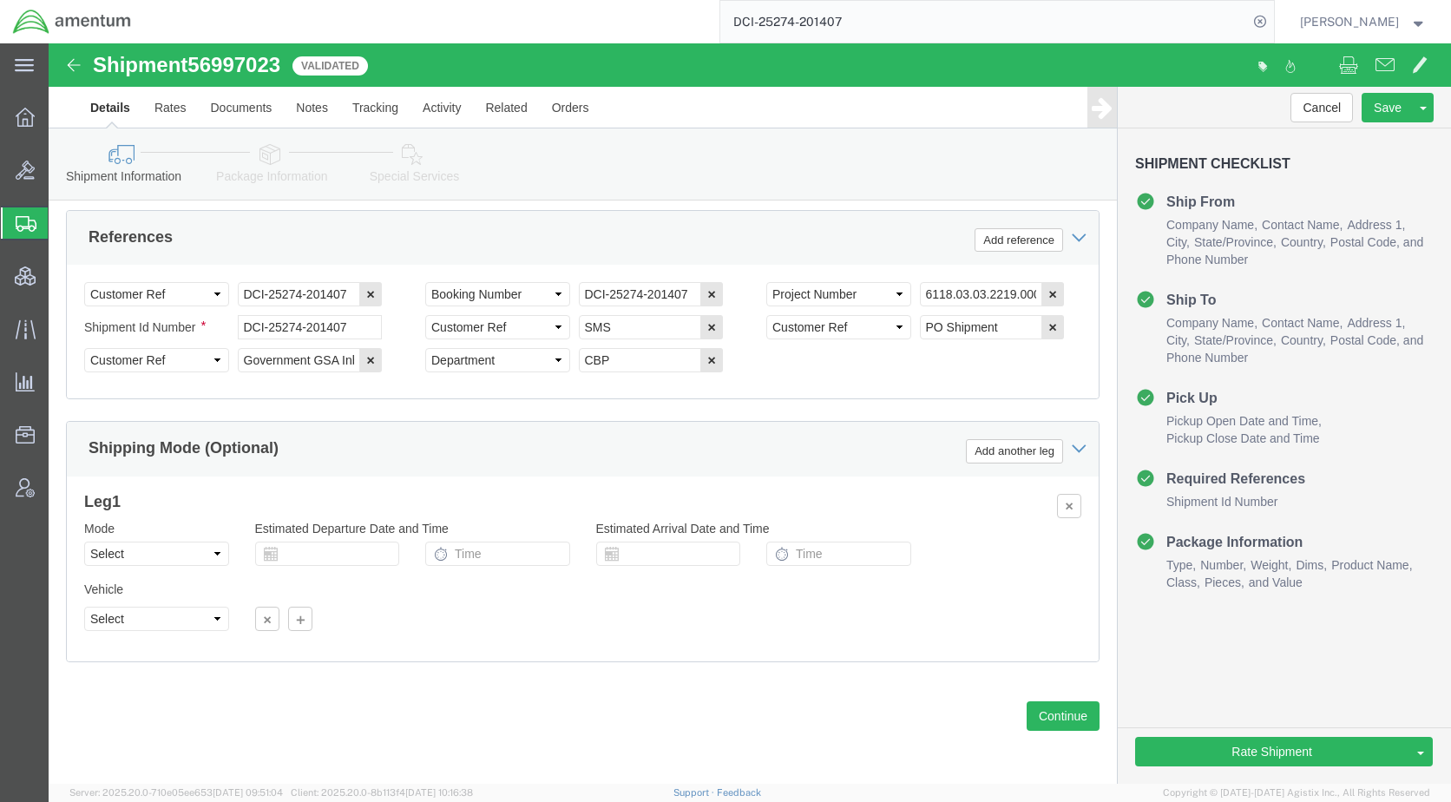
scroll to position [1142, 0]
click icon
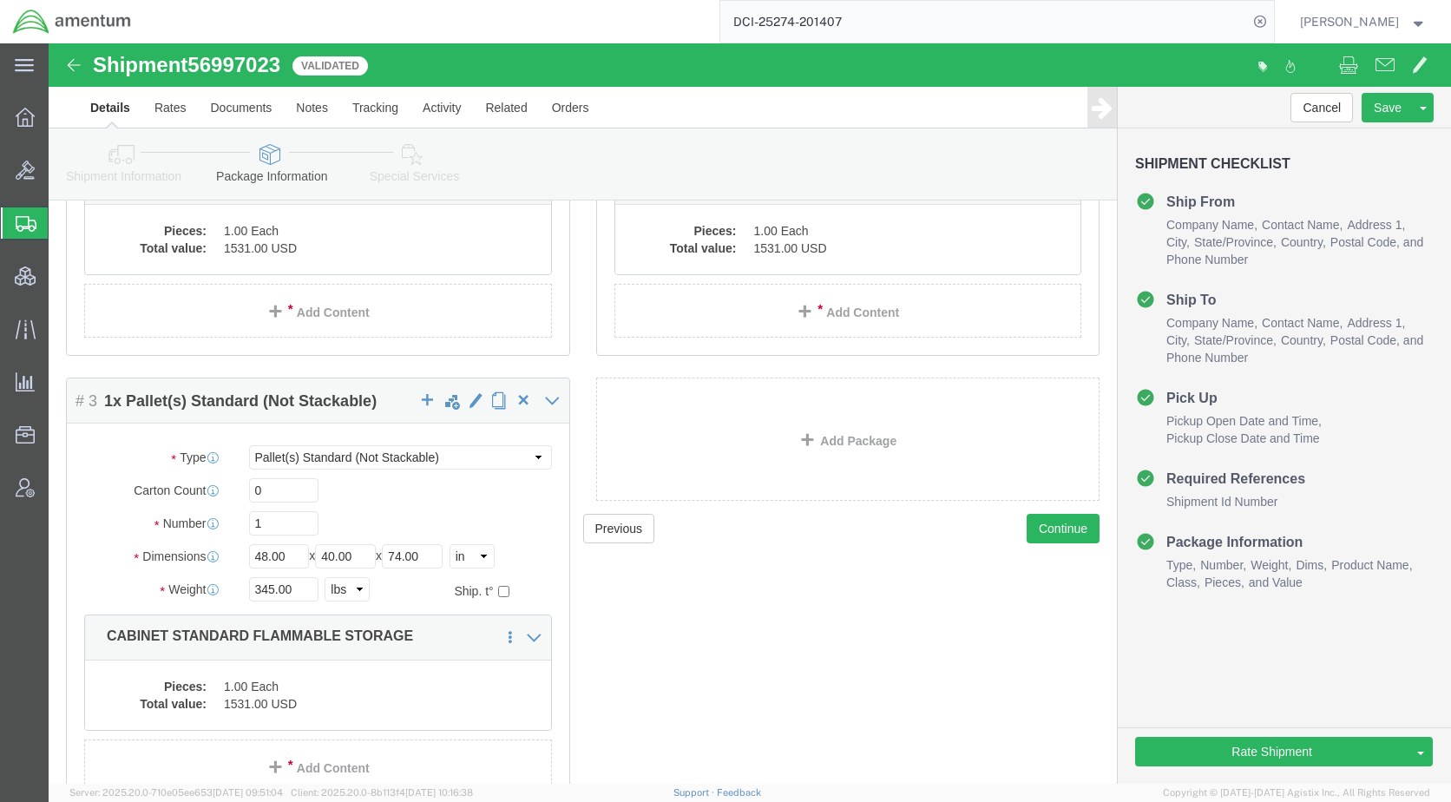
scroll to position [434, 0]
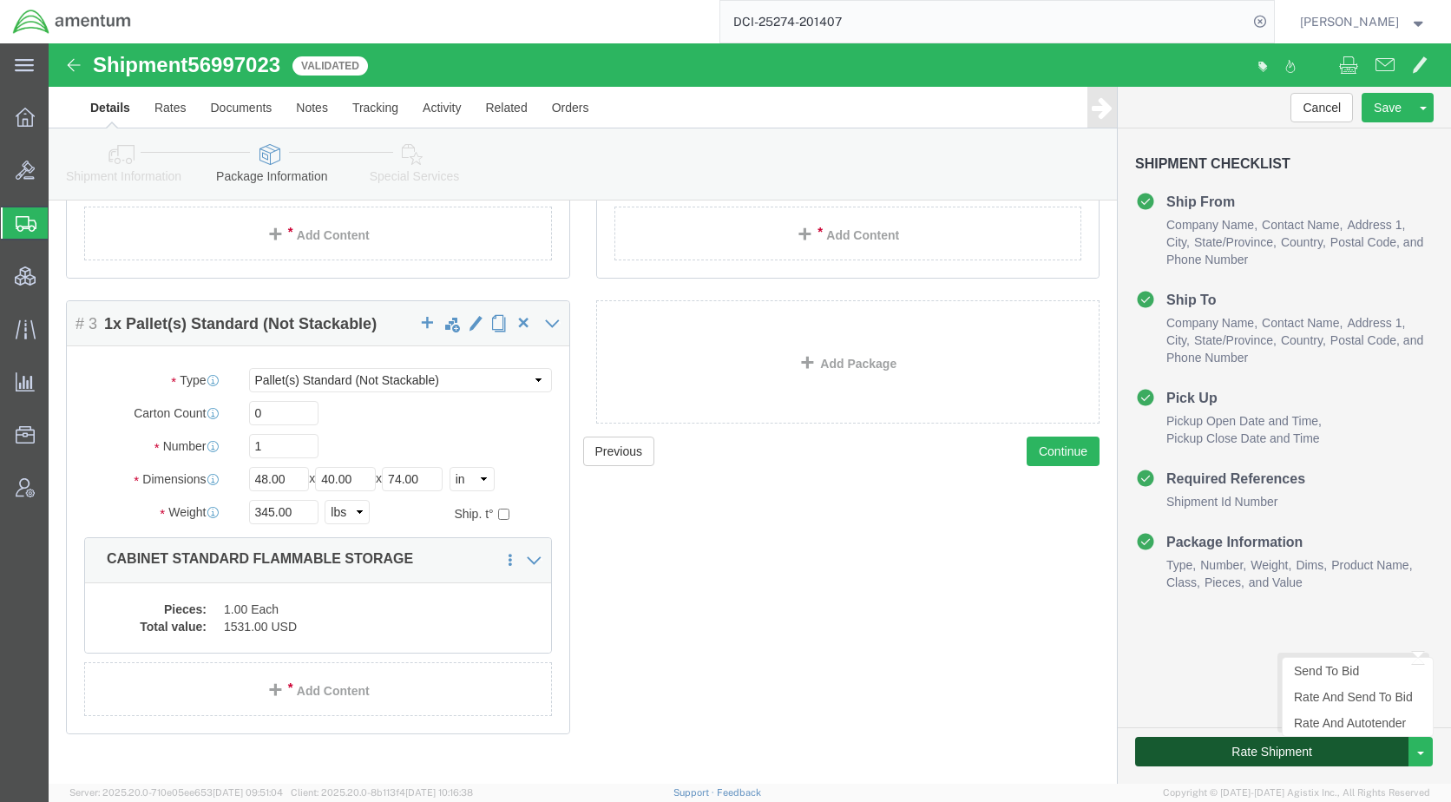
click button "Rate Shipment"
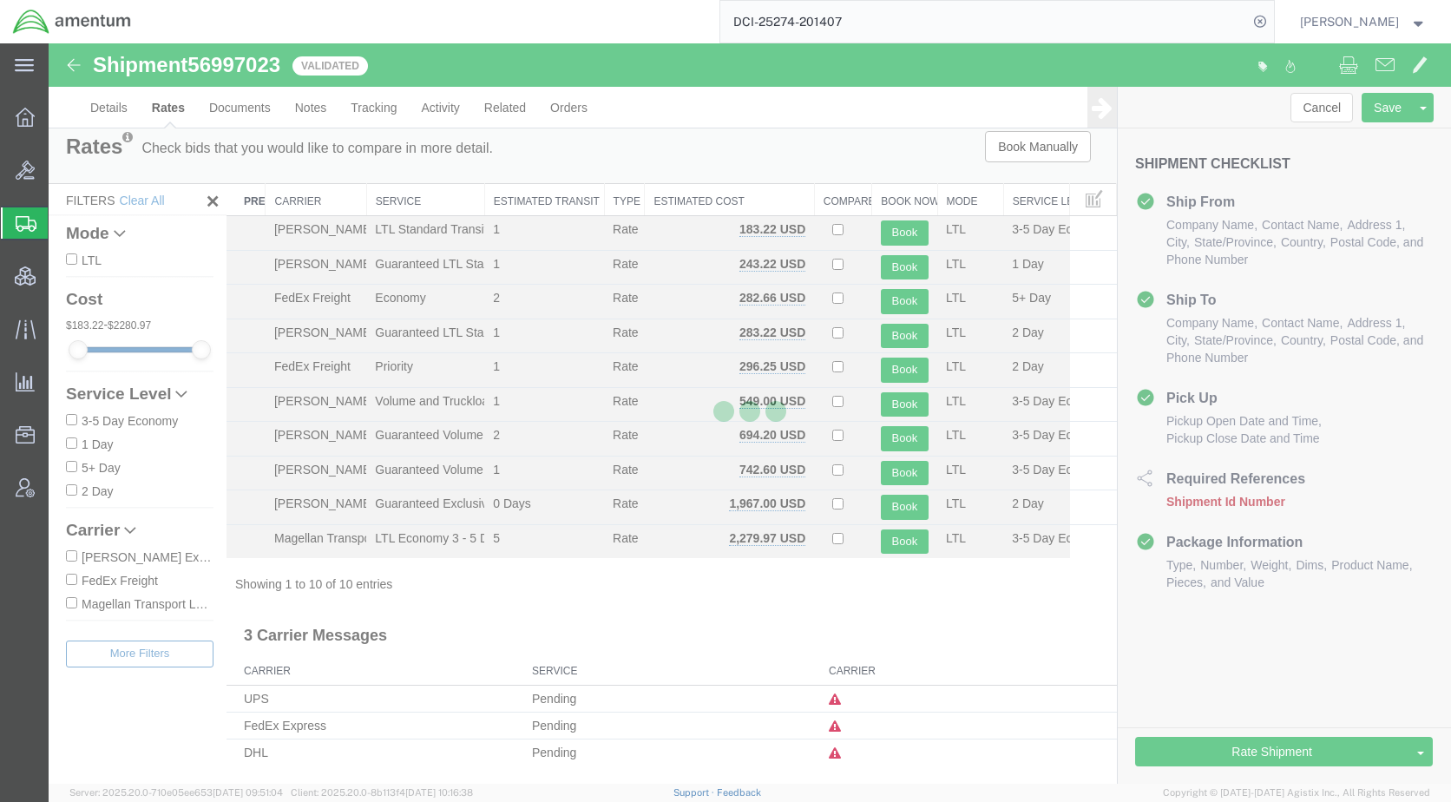
scroll to position [0, 0]
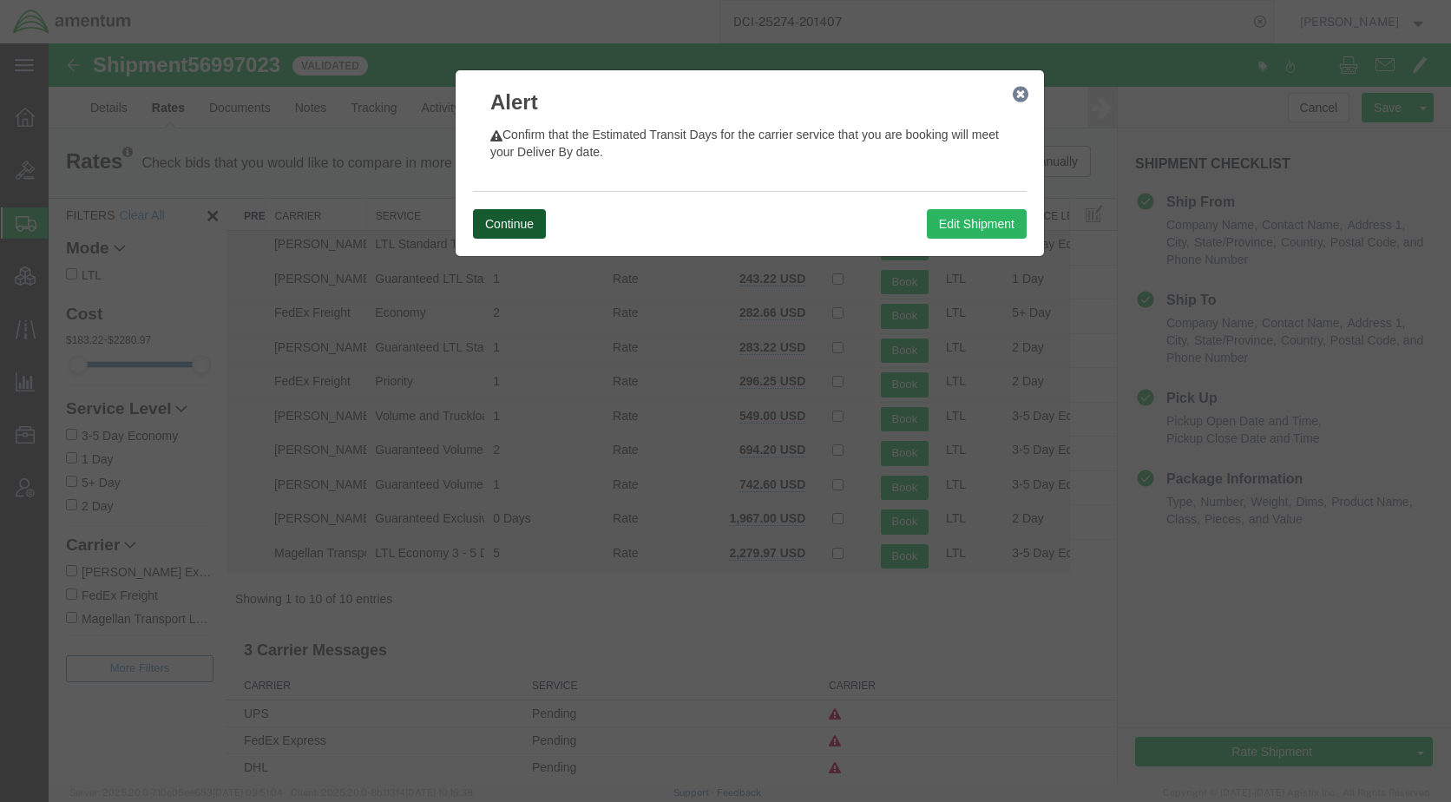
click at [506, 219] on button "Continue" at bounding box center [509, 224] width 73 height 30
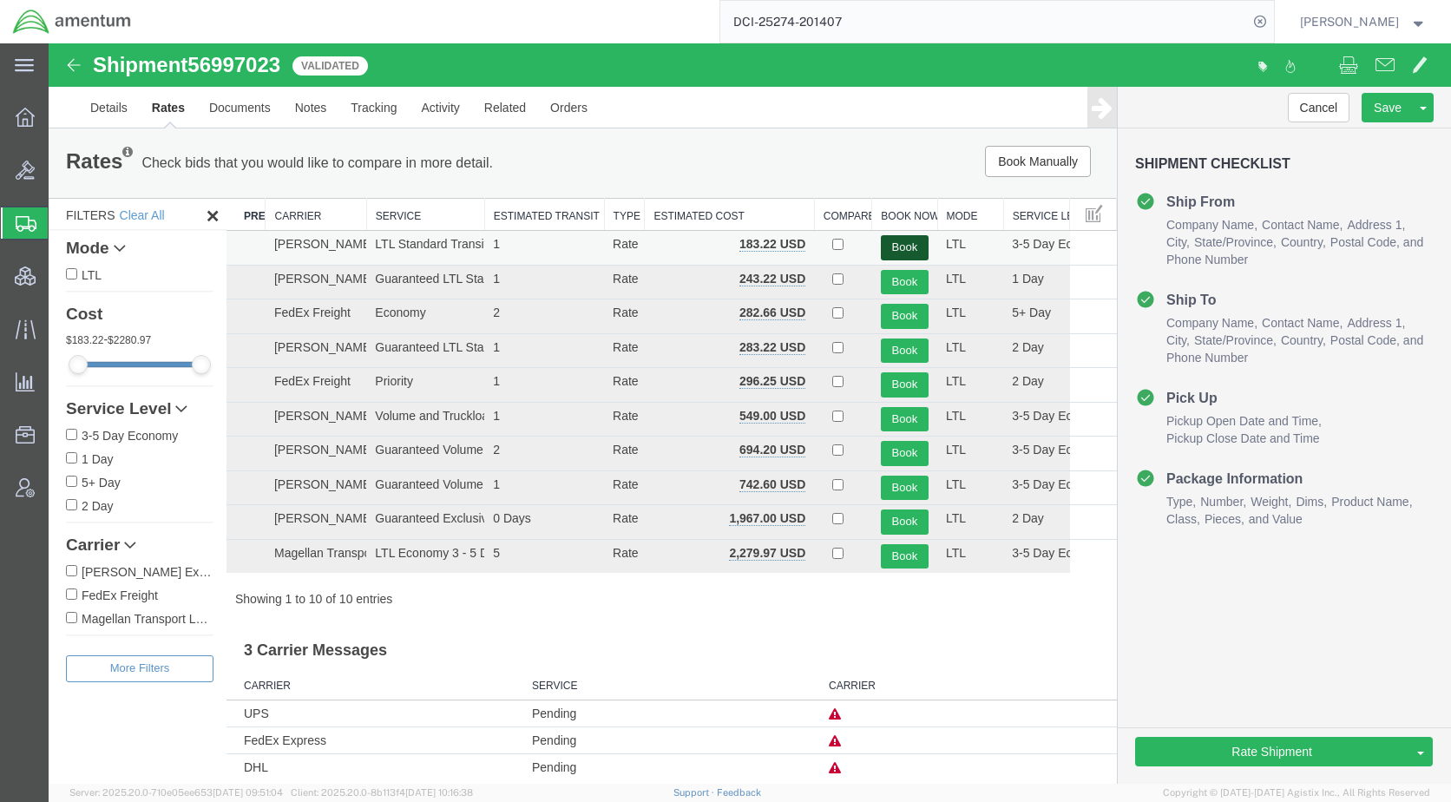
click at [892, 241] on button "Book" at bounding box center [905, 247] width 48 height 25
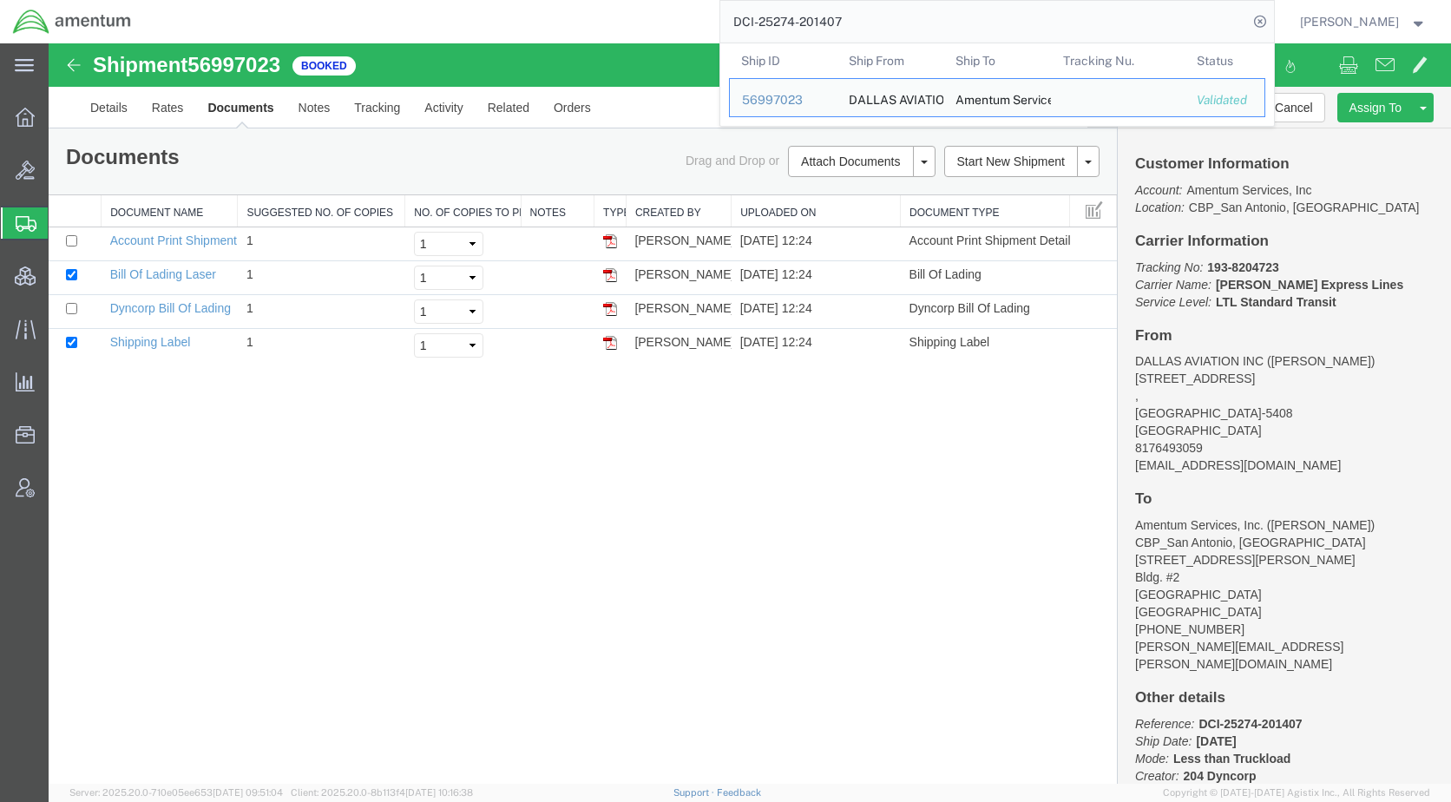
drag, startPoint x: 943, startPoint y: 26, endPoint x: 647, endPoint y: 38, distance: 296.1
click at [647, 38] on div "DCI-25274-201407 Ship ID Ship From Ship To Tracking Nu. Status Ship ID 56997023…" at bounding box center [709, 21] width 1130 height 43
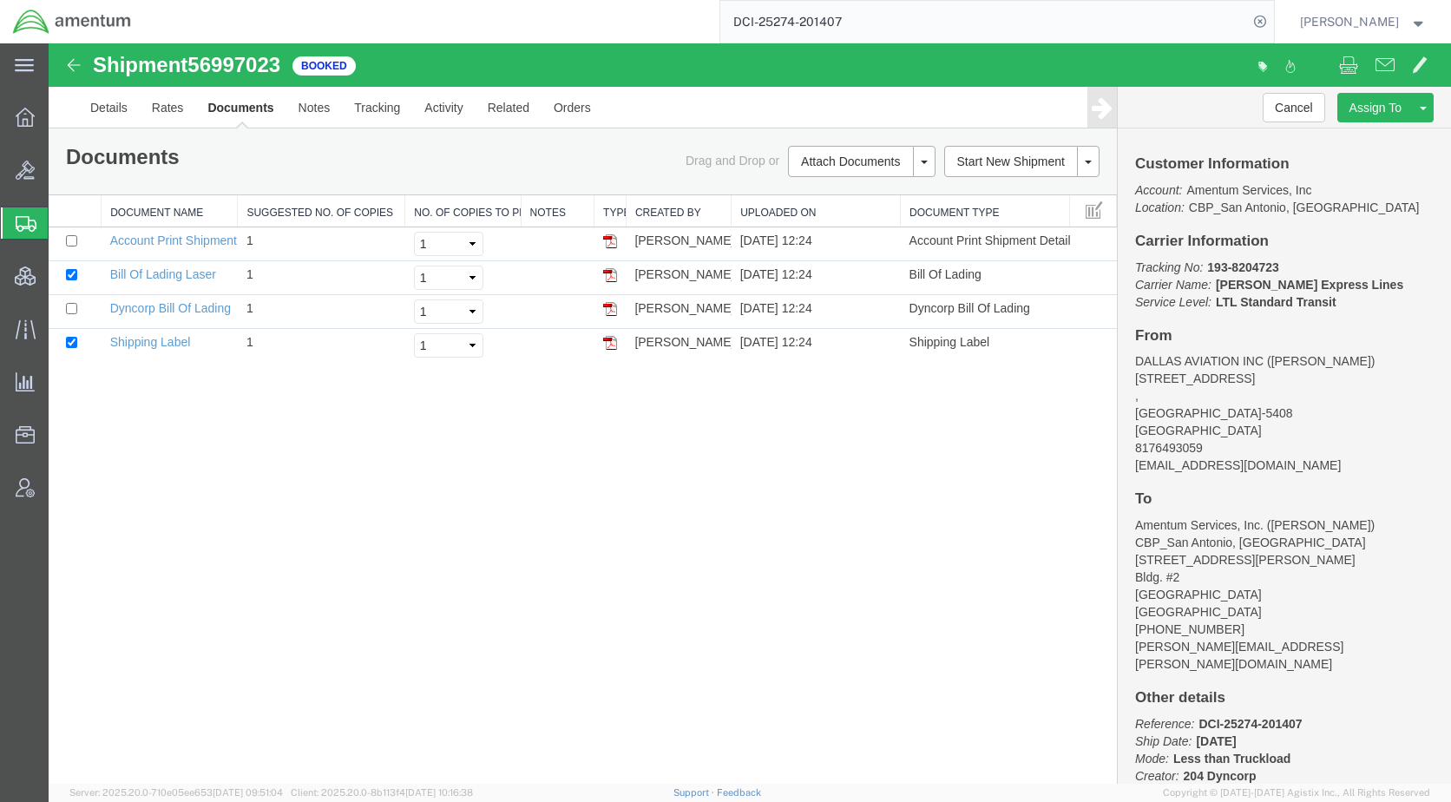
paste input "56995164"
type input "56995164"
click at [1272, 20] on icon at bounding box center [1260, 22] width 24 height 24
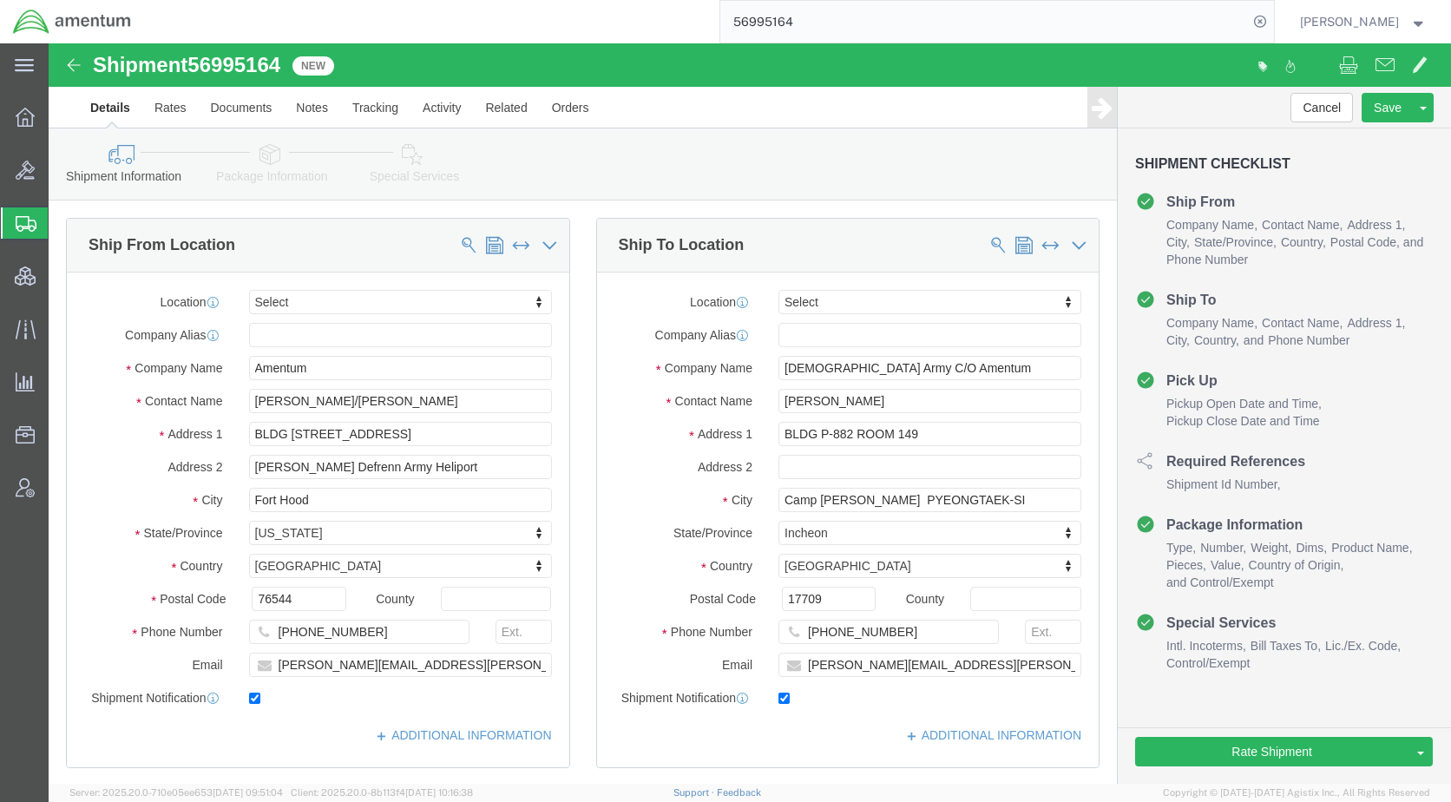
drag, startPoint x: 353, startPoint y: 115, endPoint x: 364, endPoint y: 121, distance: 13.2
click icon
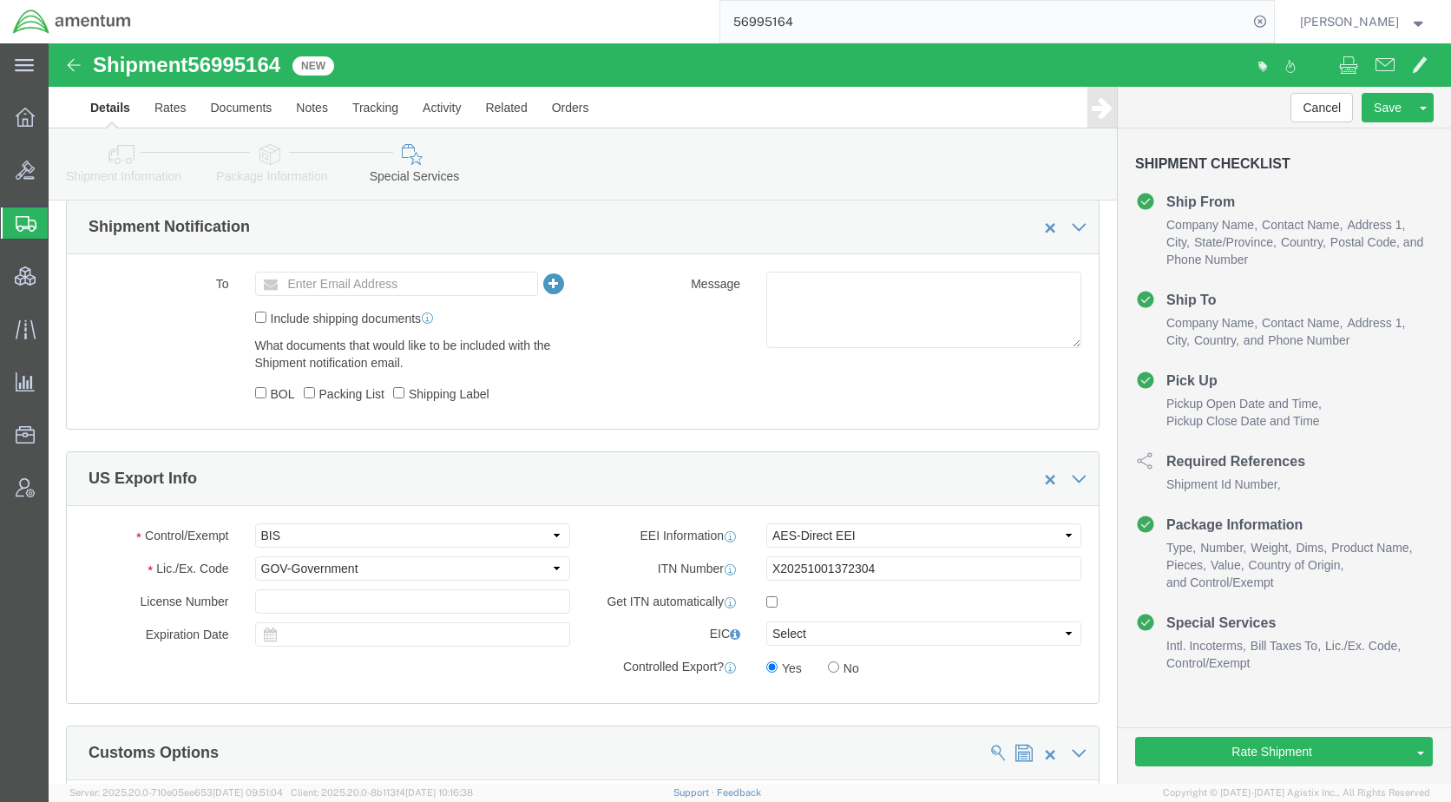
scroll to position [1215, 0]
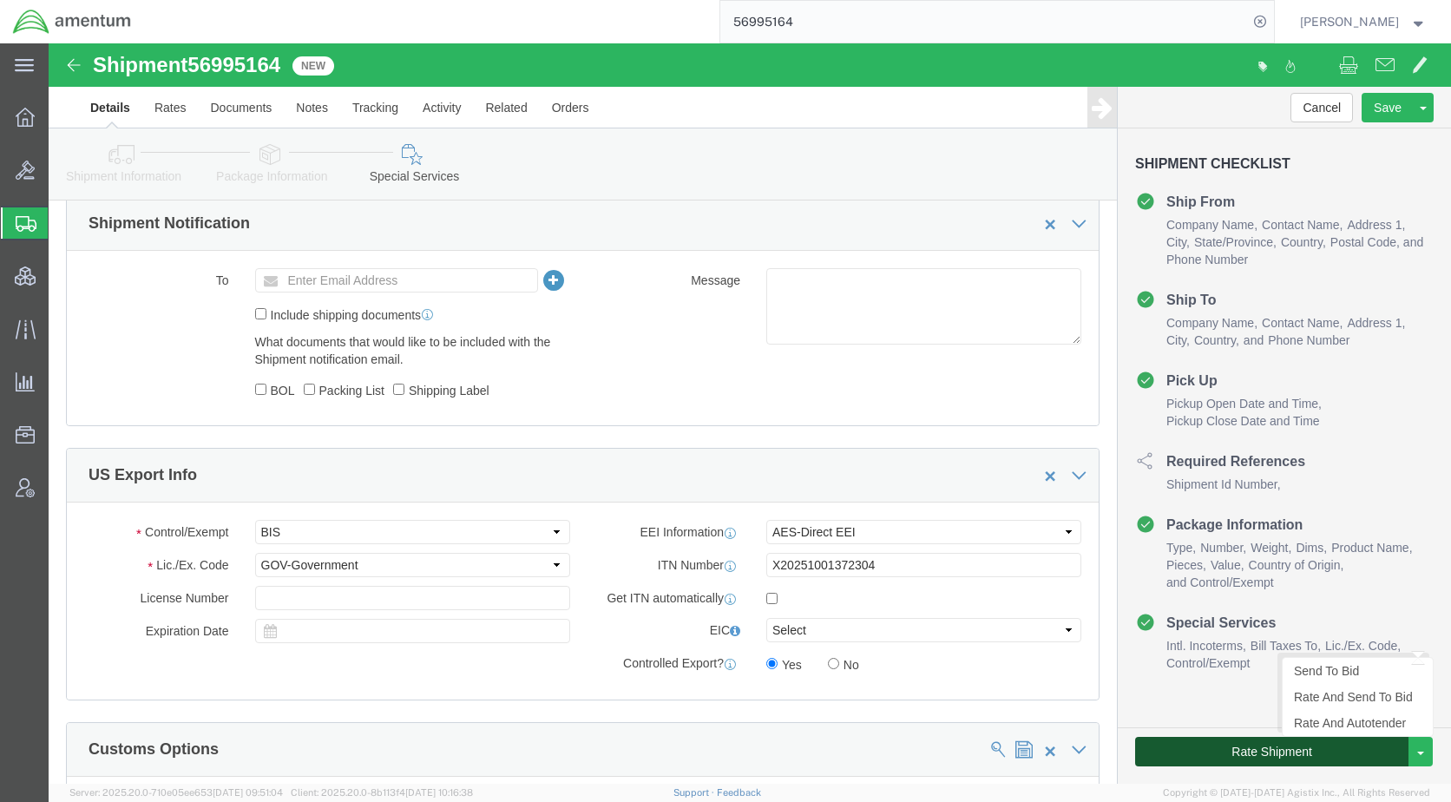
click button "Rate Shipment"
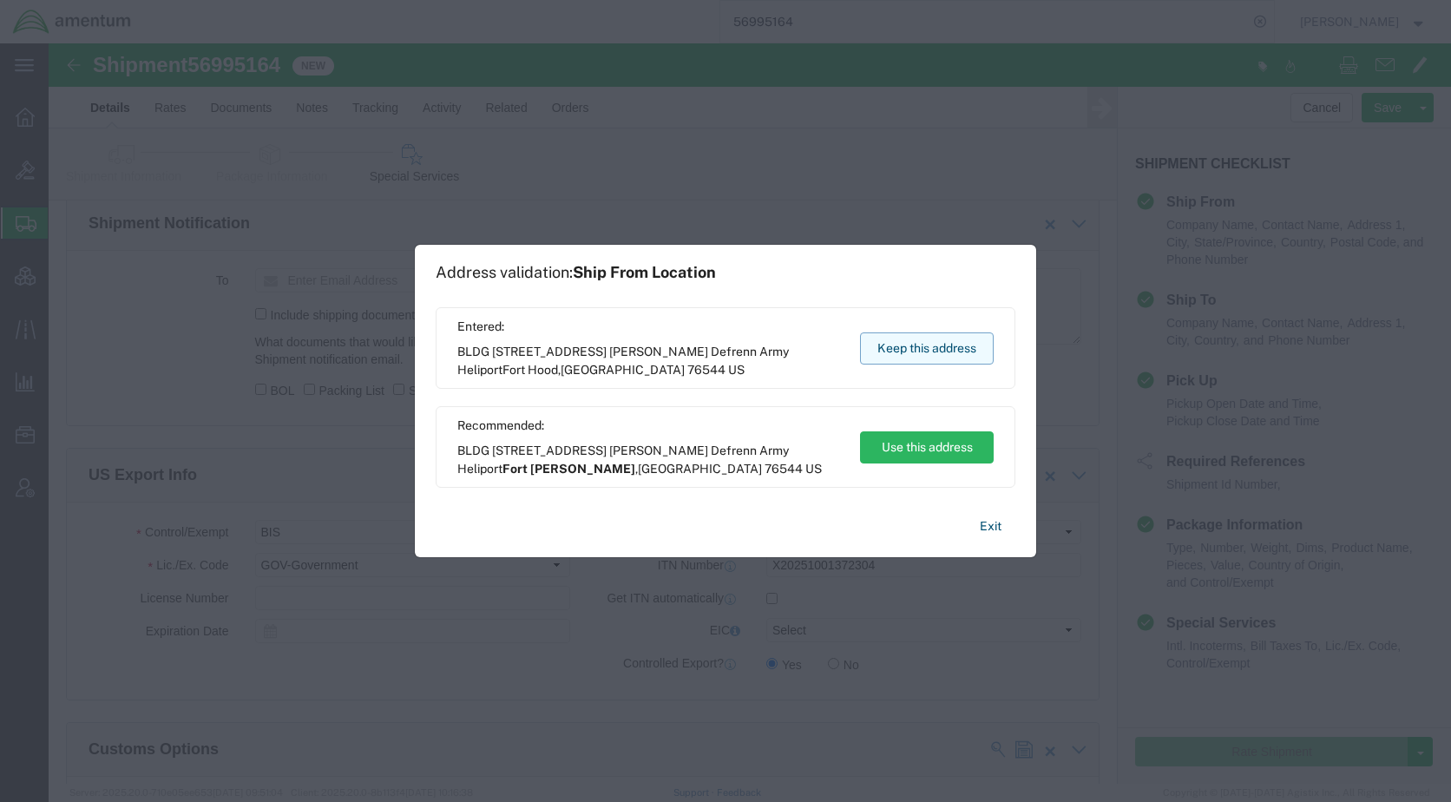
click at [895, 350] on button "Keep this address" at bounding box center [927, 348] width 134 height 32
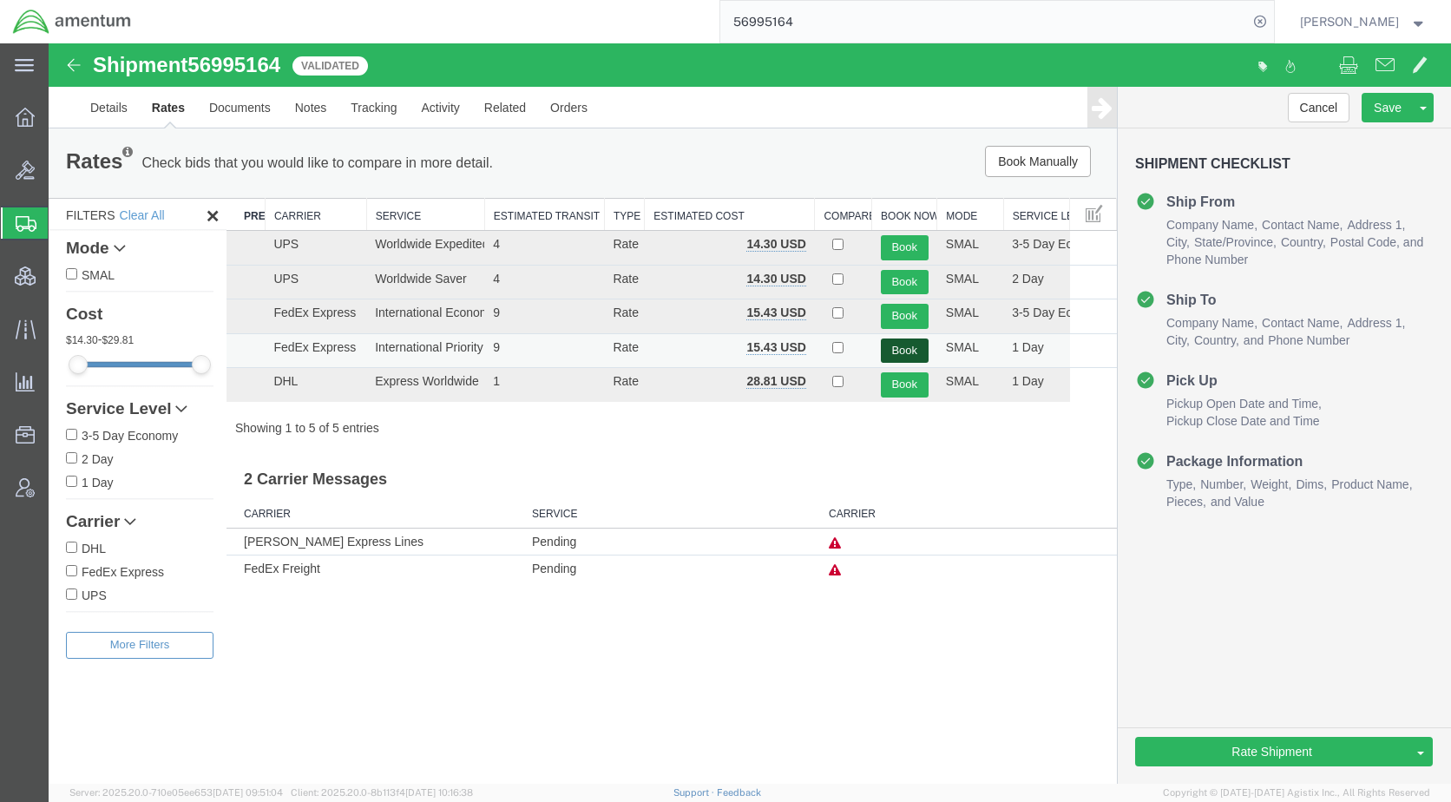
click at [899, 343] on button "Book" at bounding box center [905, 350] width 48 height 25
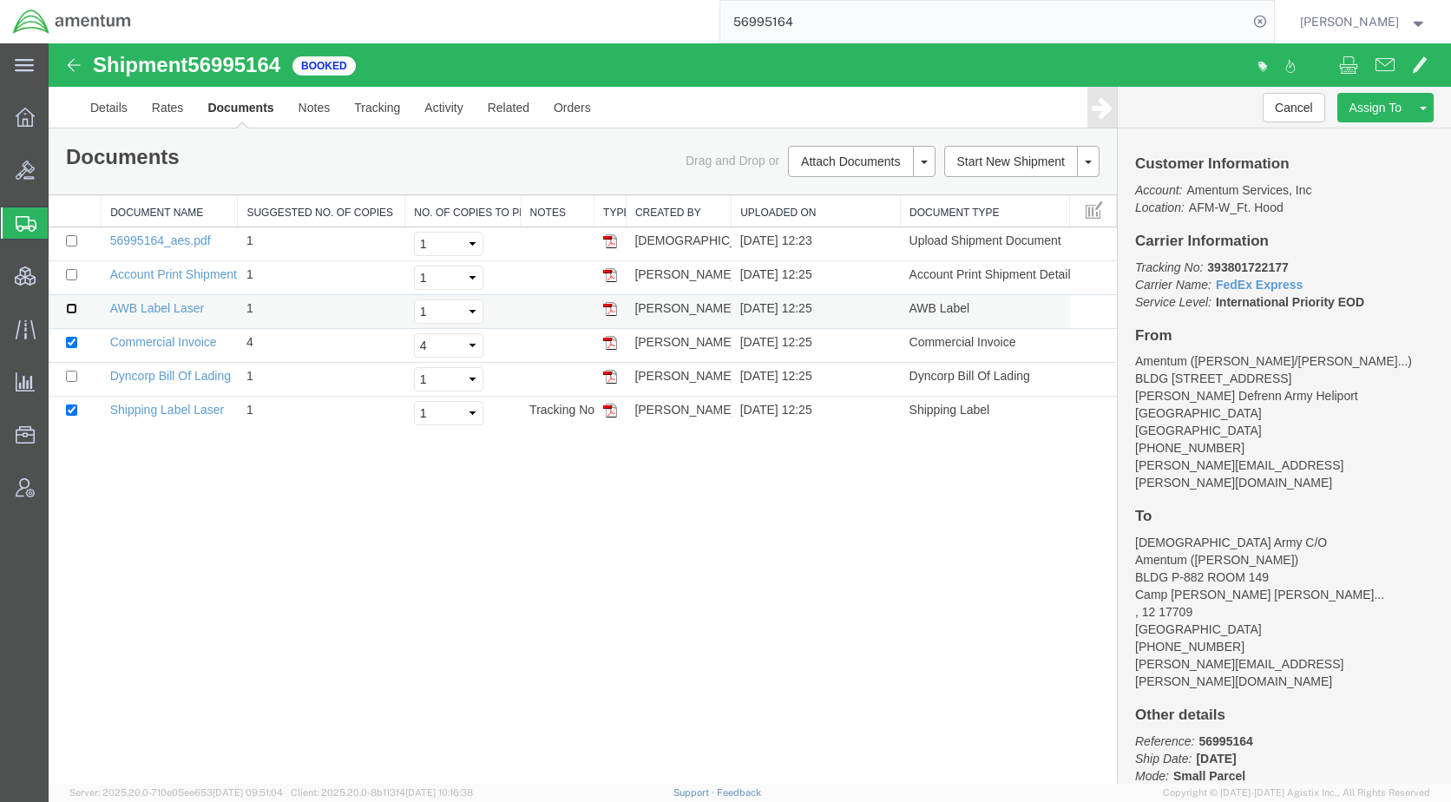
drag, startPoint x: 70, startPoint y: 309, endPoint x: 82, endPoint y: 308, distance: 12.2
click at [70, 309] on input "checkbox" at bounding box center [71, 308] width 11 height 11
checkbox input "true"
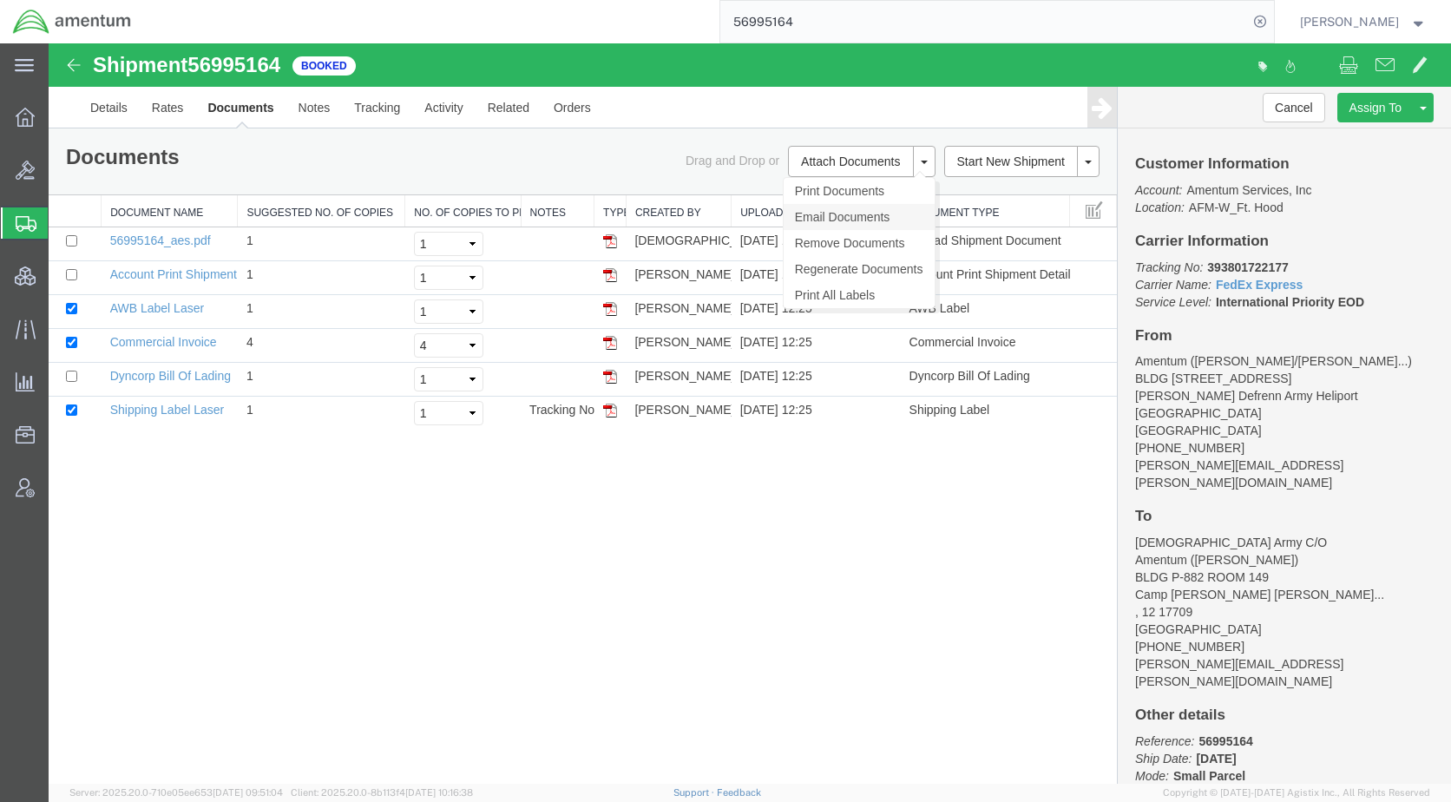
click at [835, 216] on link "Email Documents" at bounding box center [859, 217] width 151 height 26
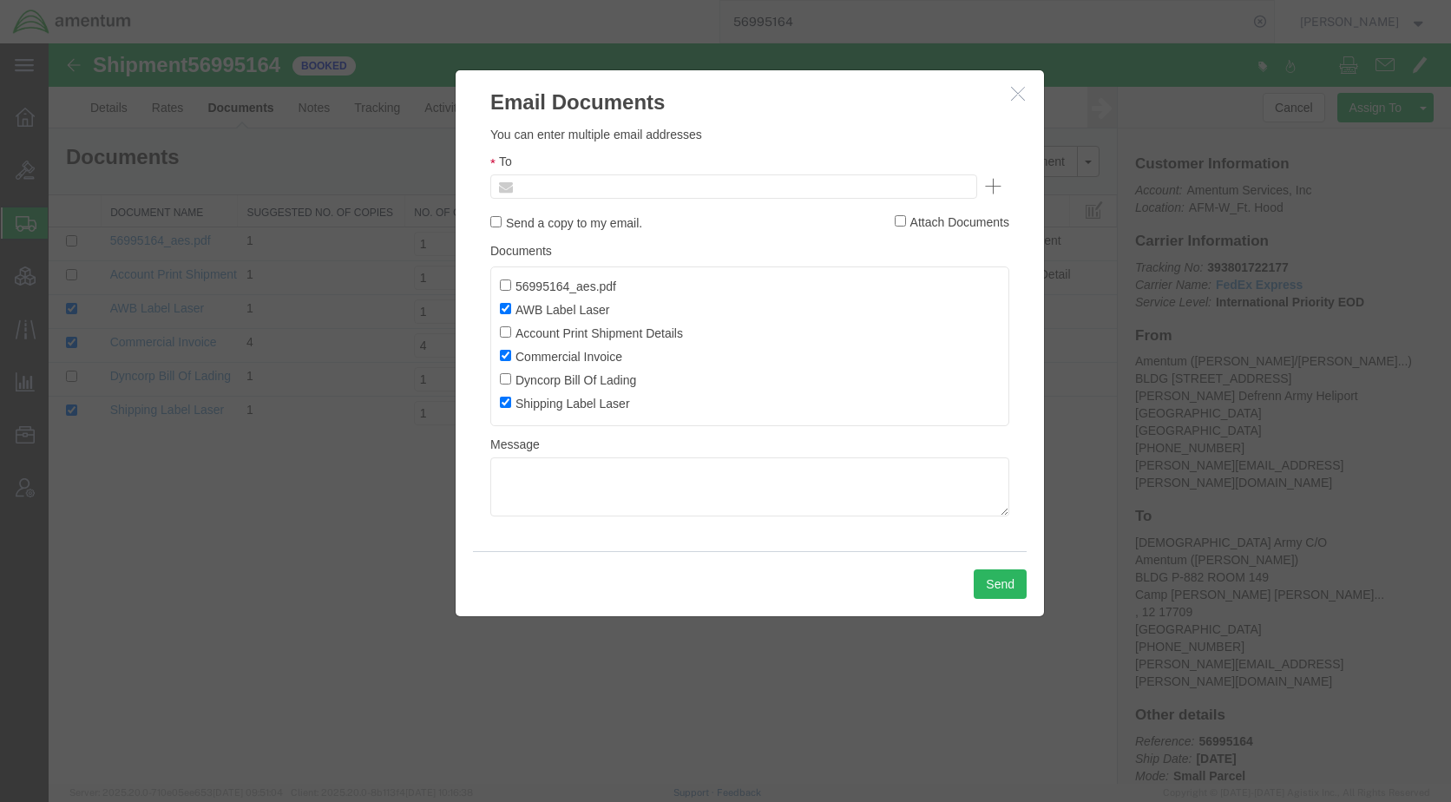
click at [642, 192] on input "text" at bounding box center [616, 186] width 203 height 23
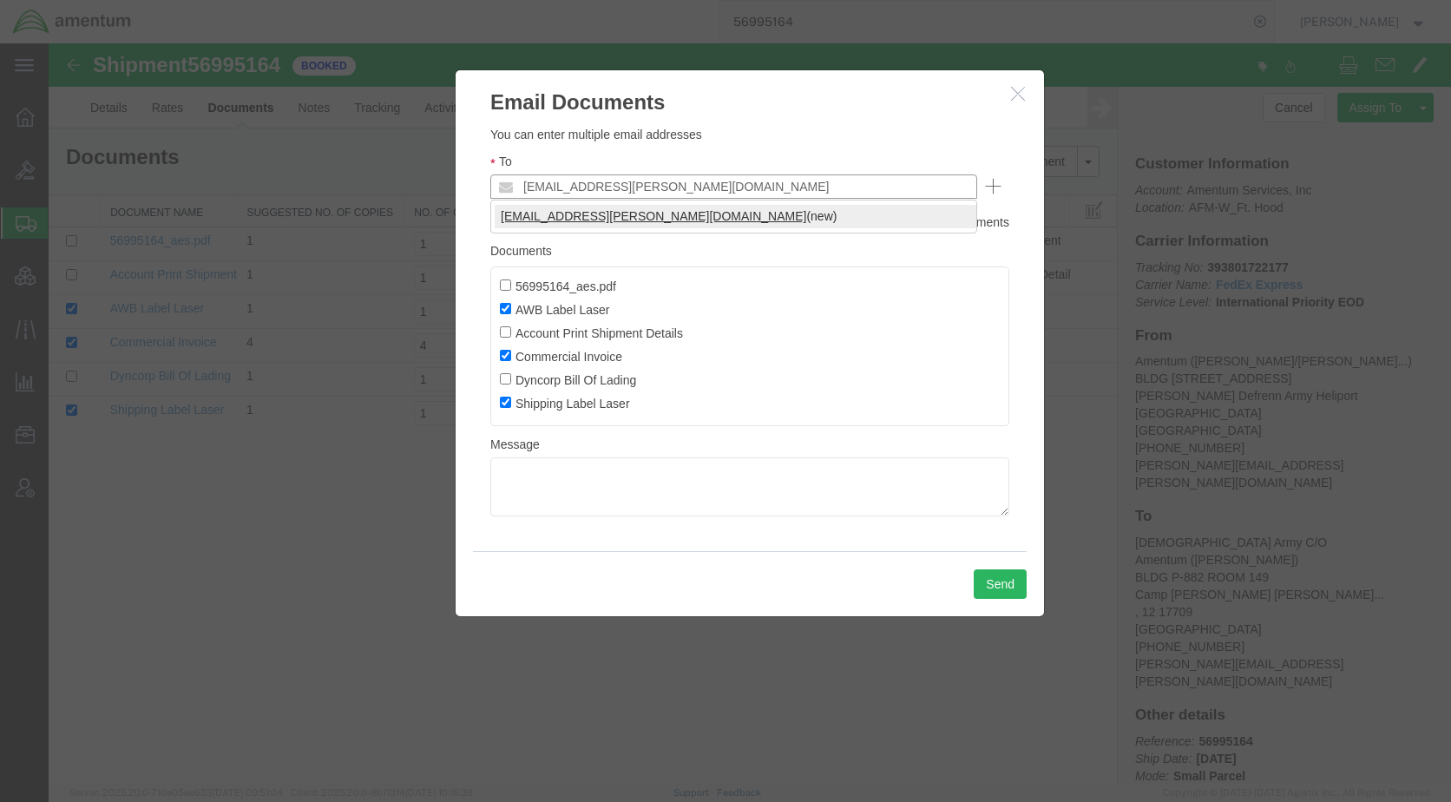
type input "[EMAIL_ADDRESS][PERSON_NAME][DOMAIN_NAME]"
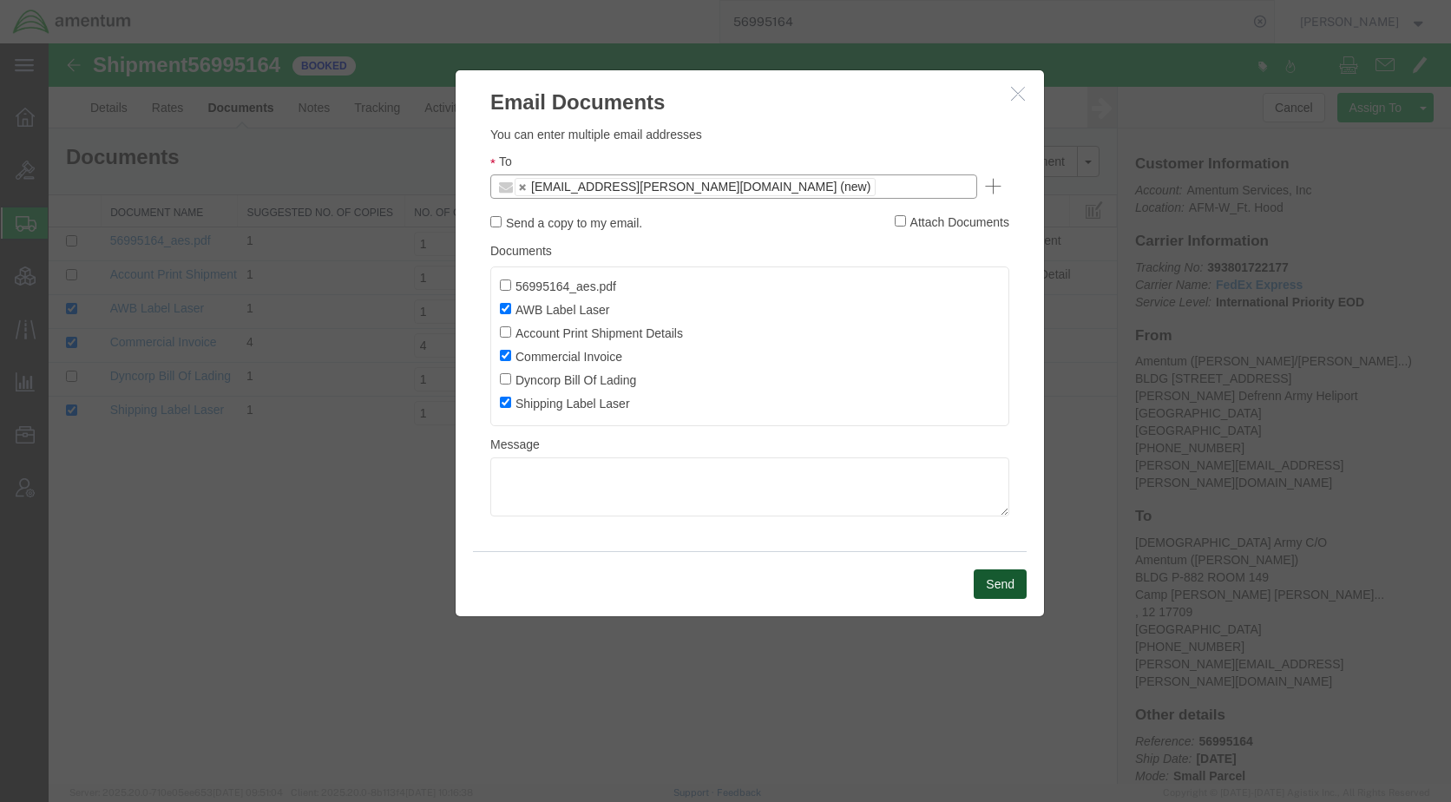
click at [987, 581] on button "Send" at bounding box center [1000, 584] width 53 height 30
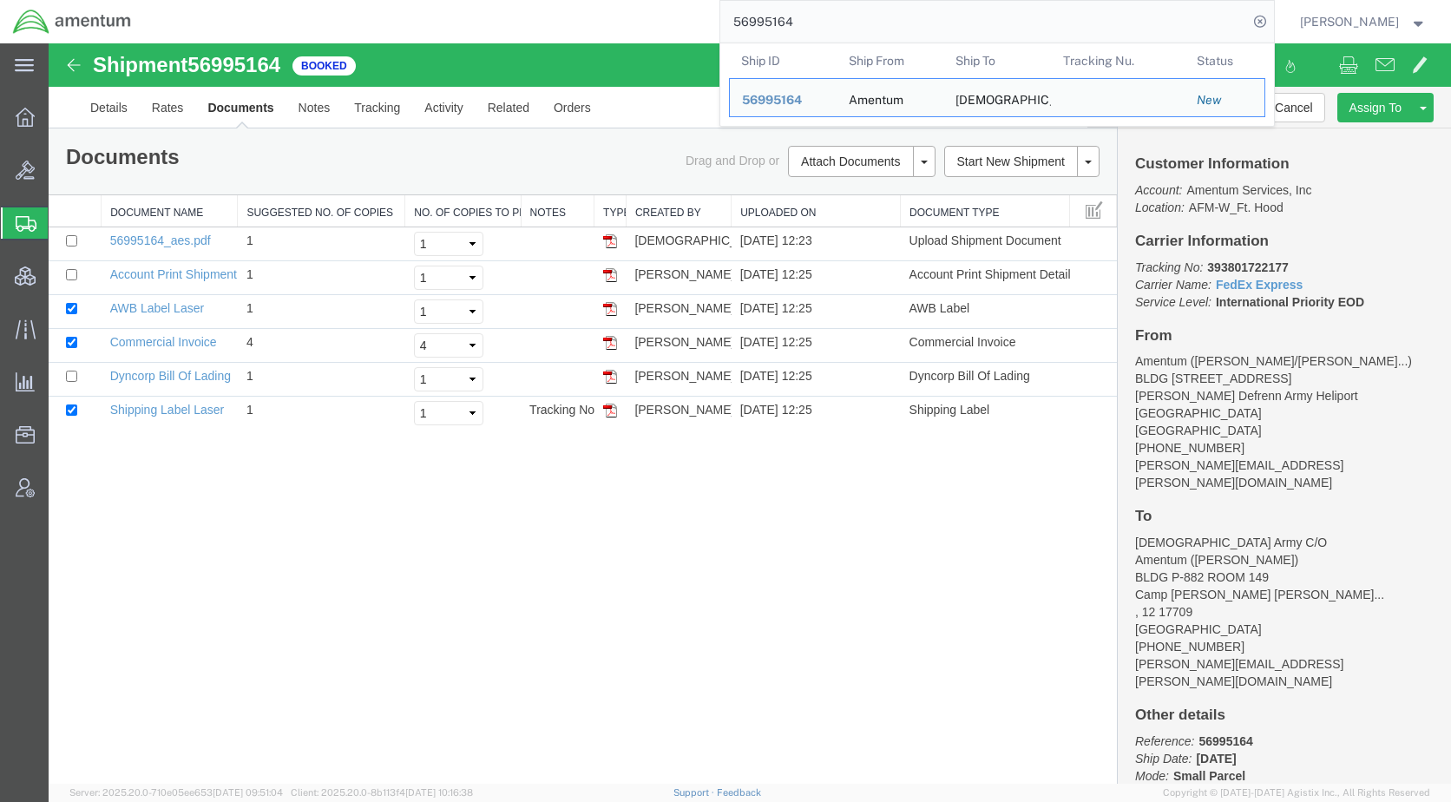
drag, startPoint x: 876, startPoint y: 24, endPoint x: 740, endPoint y: 29, distance: 136.3
click at [740, 29] on div "56995164 Ship ID Ship From Ship To Tracking Nu. Status Ship ID 56995164 Ship Fr…" at bounding box center [709, 21] width 1130 height 43
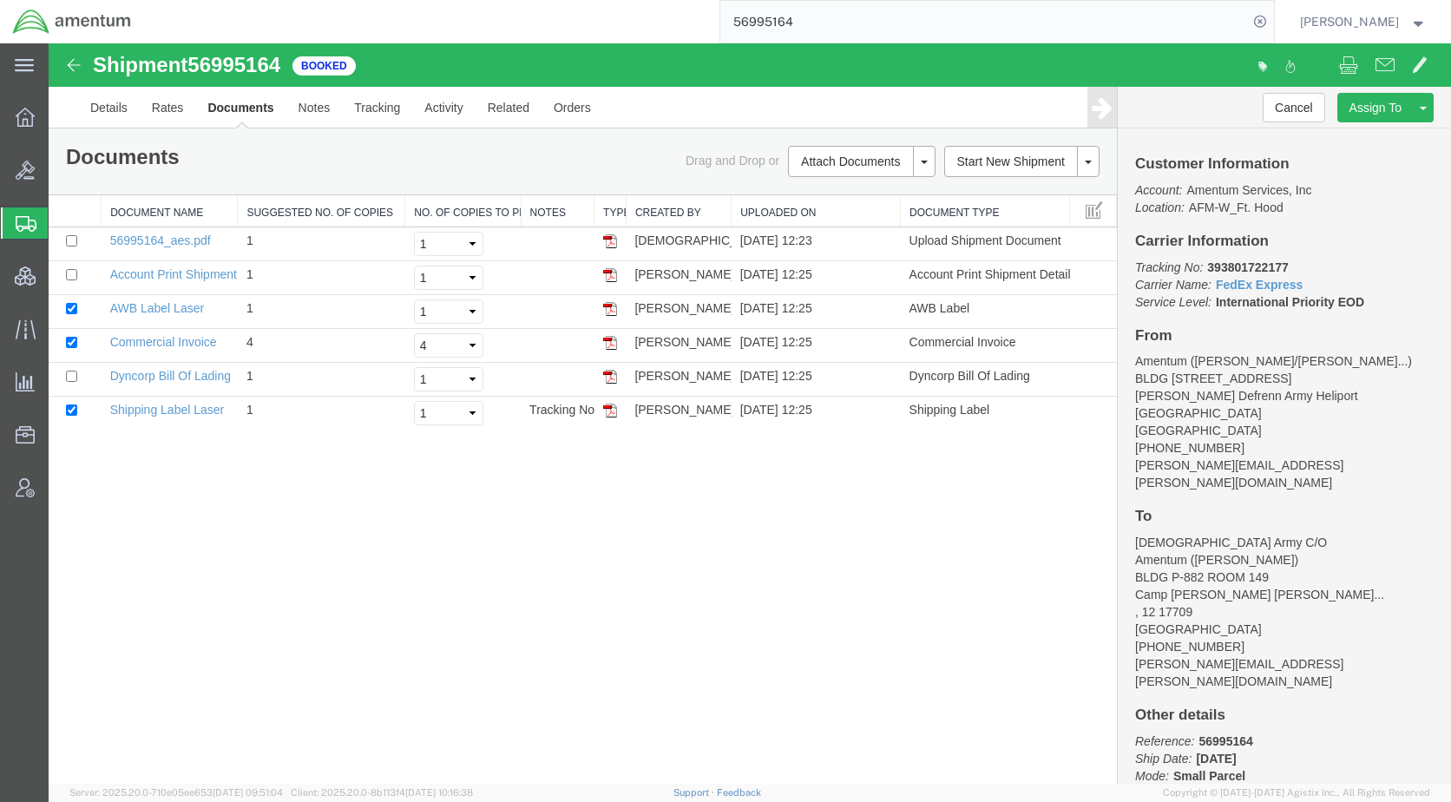
paste input "S603-25273-0419"
type input "S603-25273-0419"
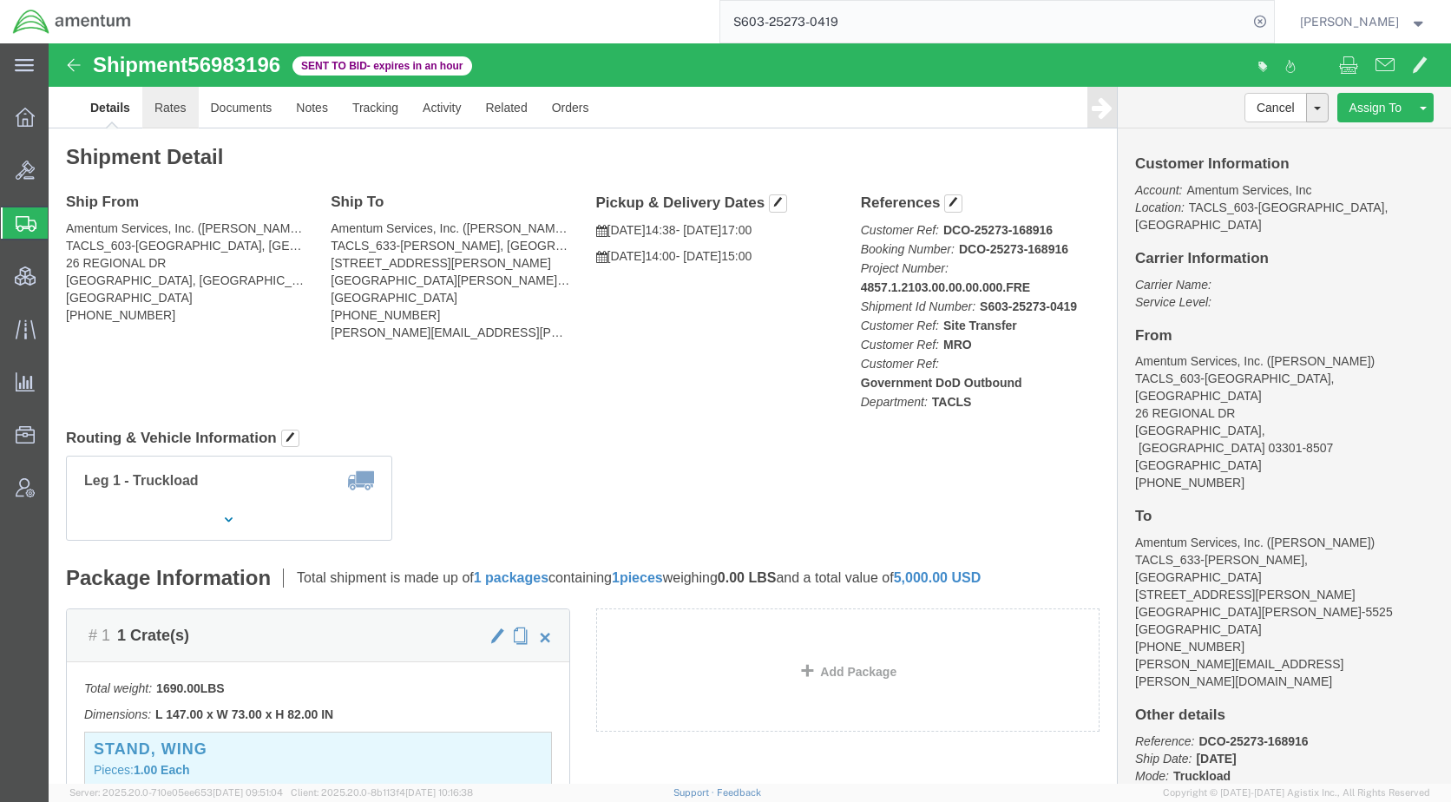
click link "Rates"
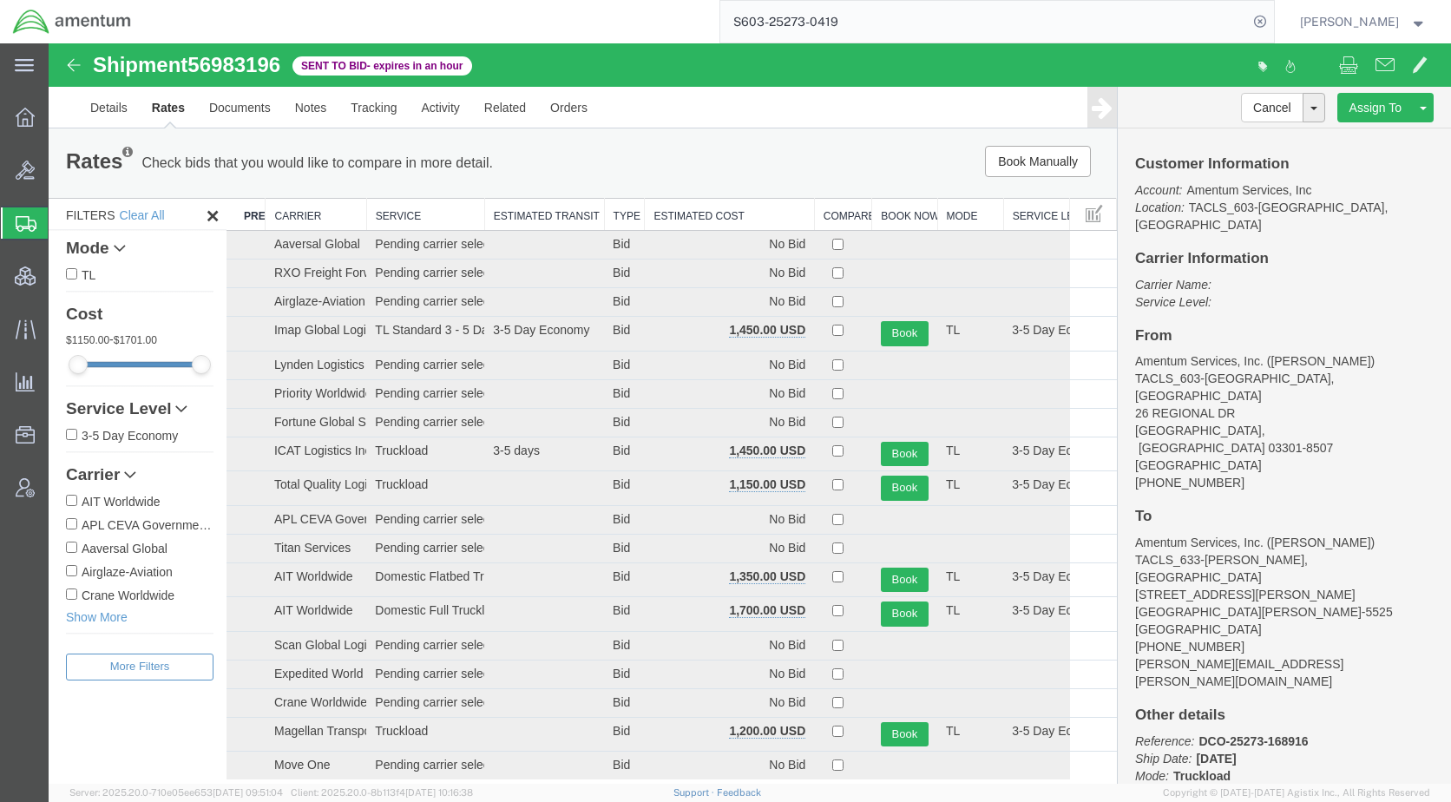
click at [720, 206] on th "Estimated Cost" at bounding box center [729, 215] width 169 height 32
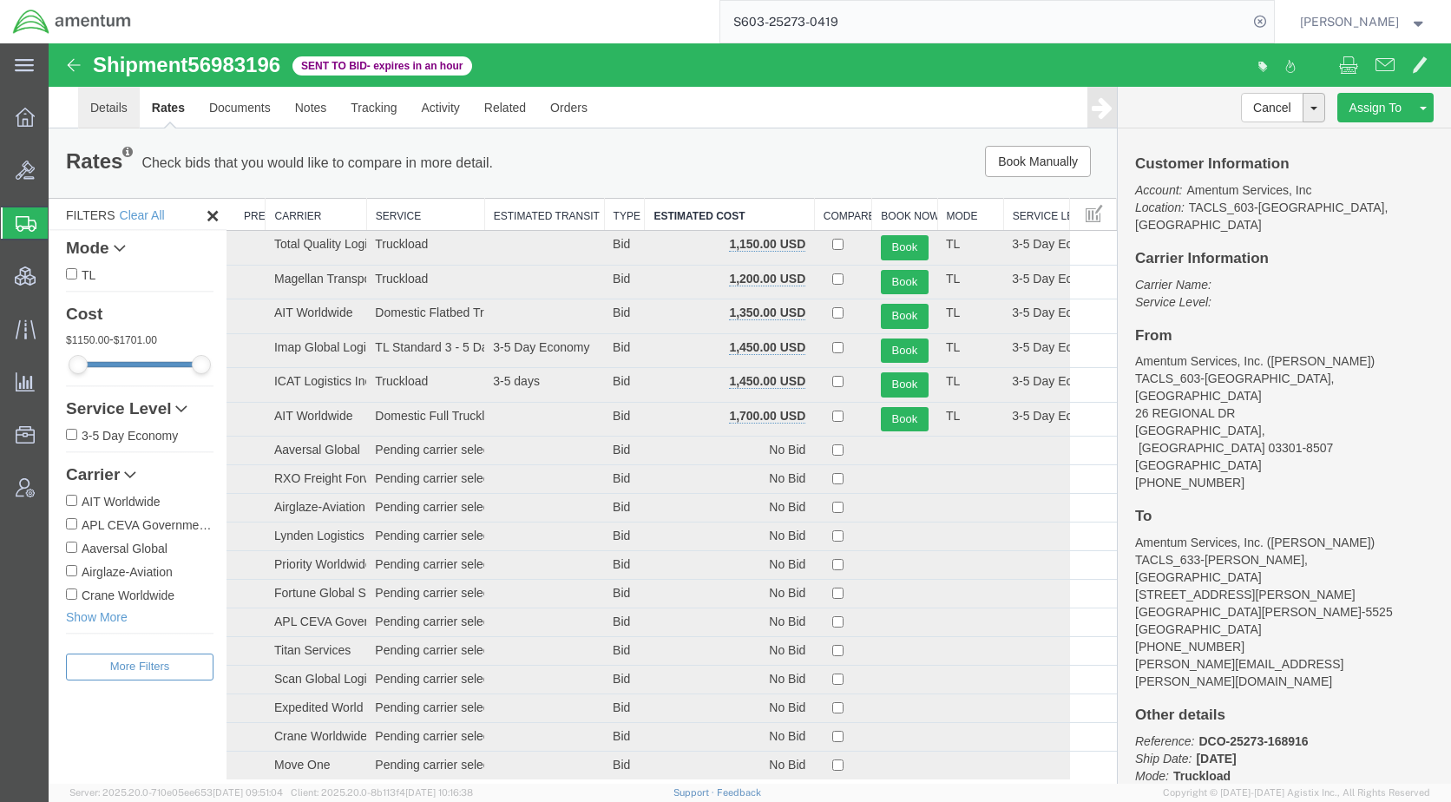
click at [118, 114] on link "Details" at bounding box center [109, 108] width 62 height 42
